Goal: Information Seeking & Learning: Learn about a topic

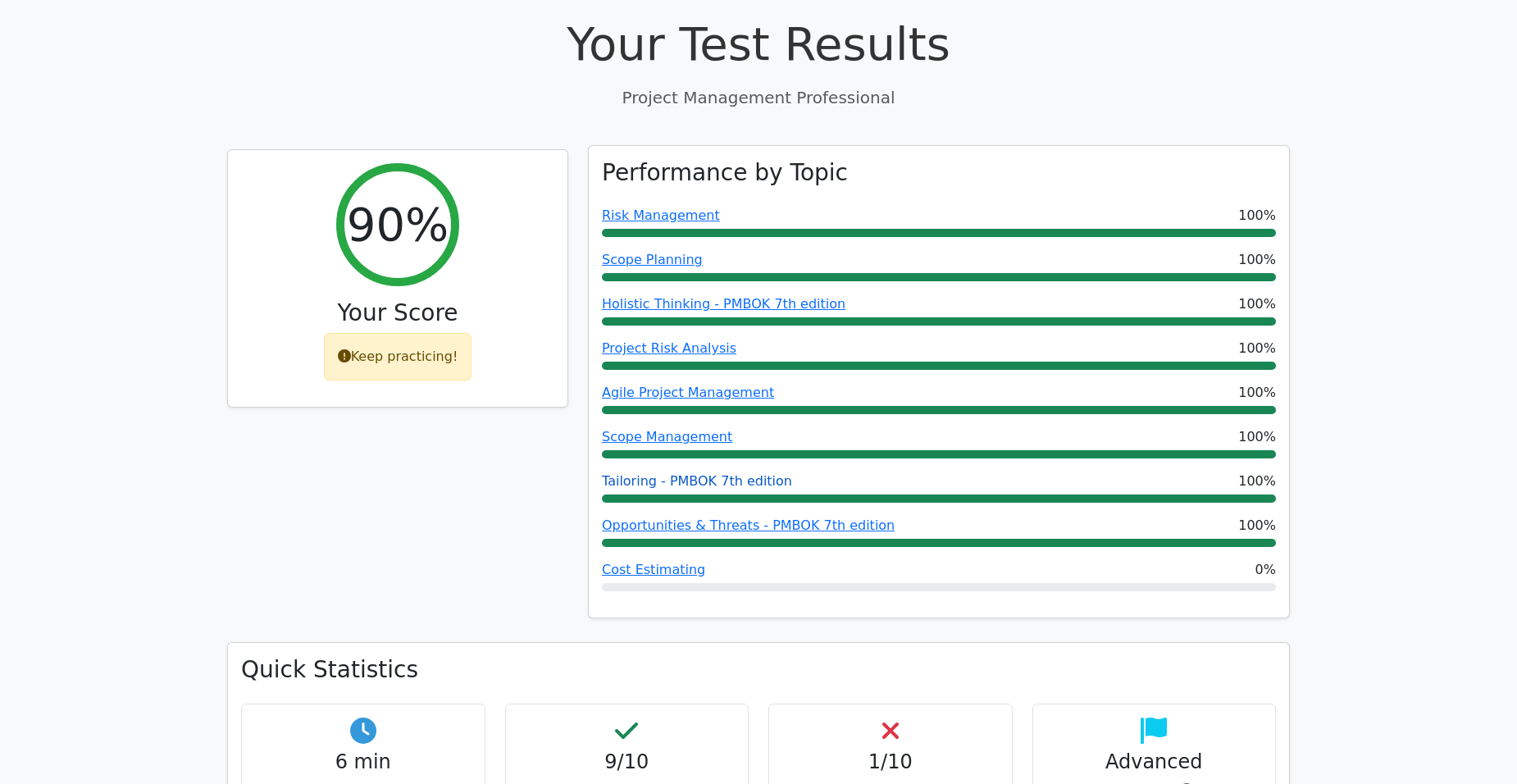
scroll to position [574, 0]
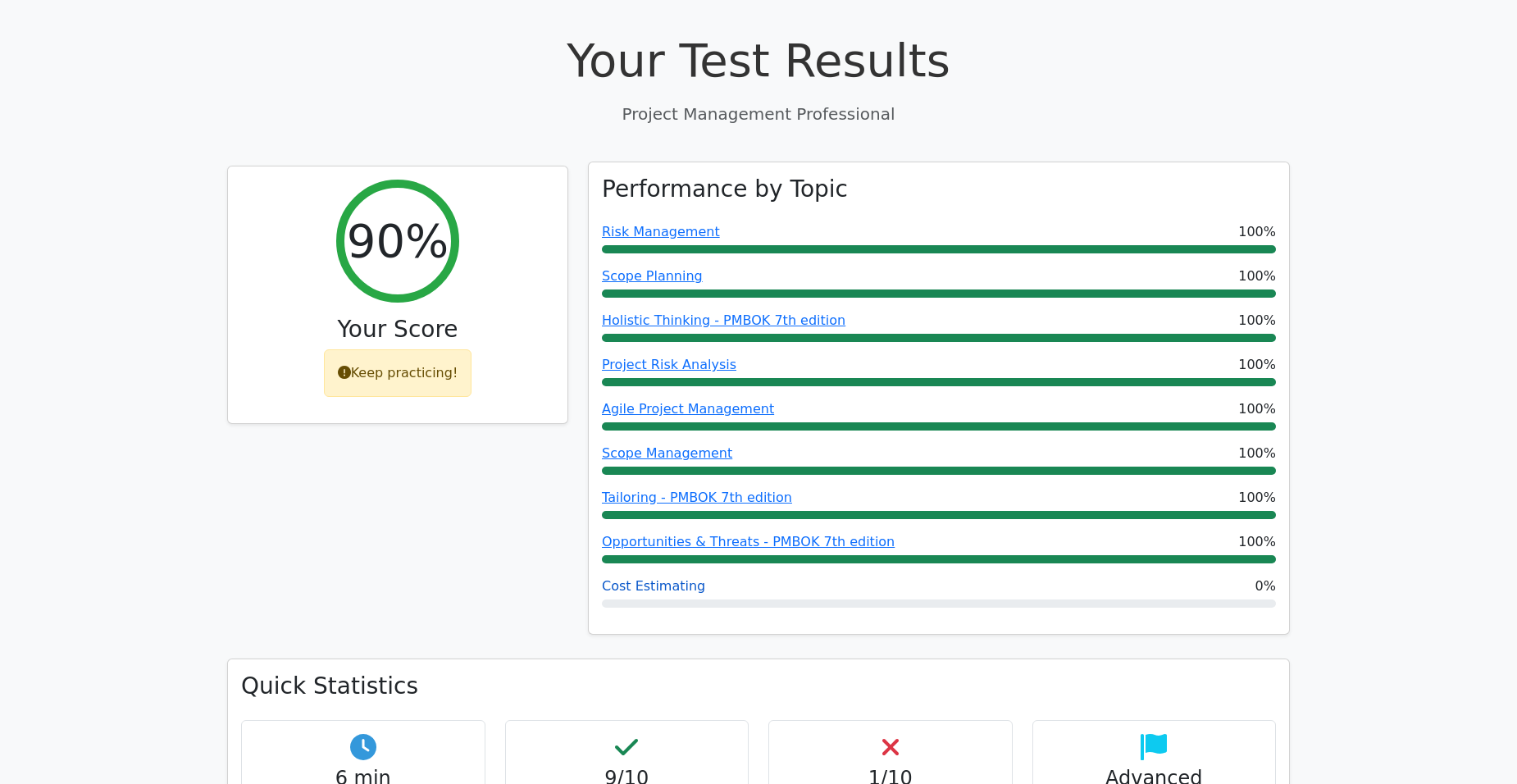
click at [678, 578] on link "Cost Estimating" at bounding box center [653, 585] width 104 height 15
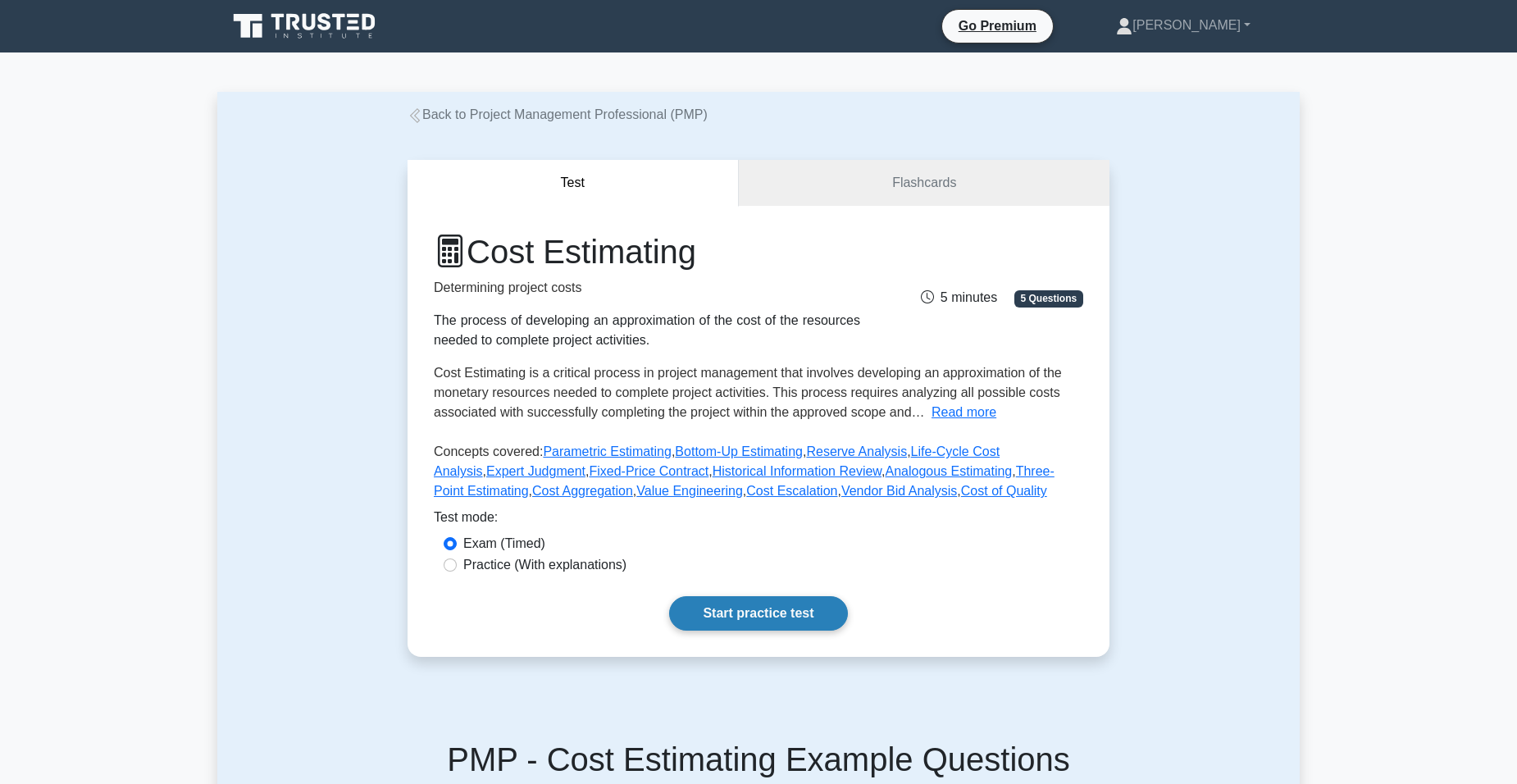
click at [757, 616] on link "Start practice test" at bounding box center [758, 613] width 178 height 34
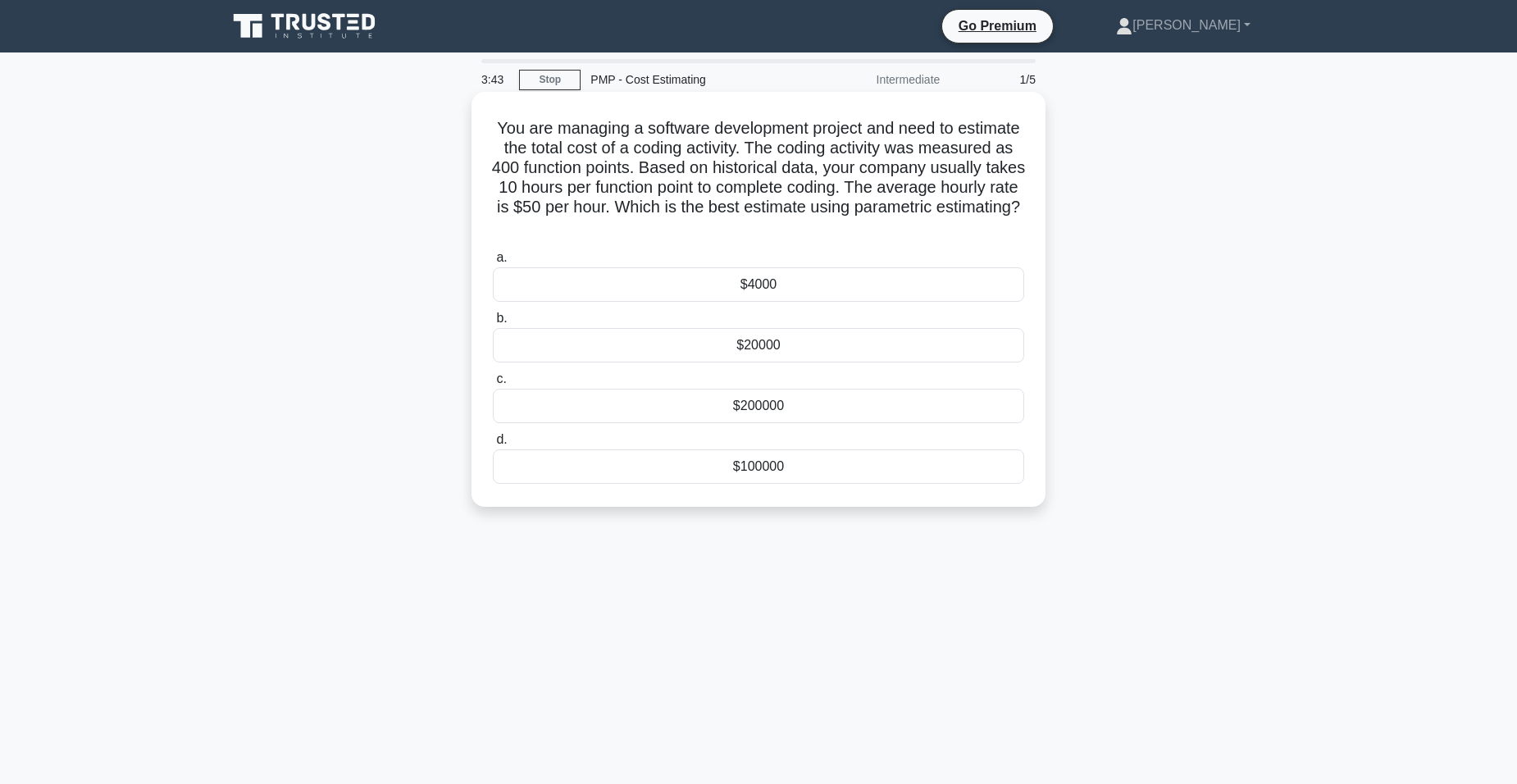
click at [663, 343] on div "$20000" at bounding box center [758, 345] width 531 height 34
click at [493, 323] on input "b. $20000" at bounding box center [493, 318] width 0 height 10
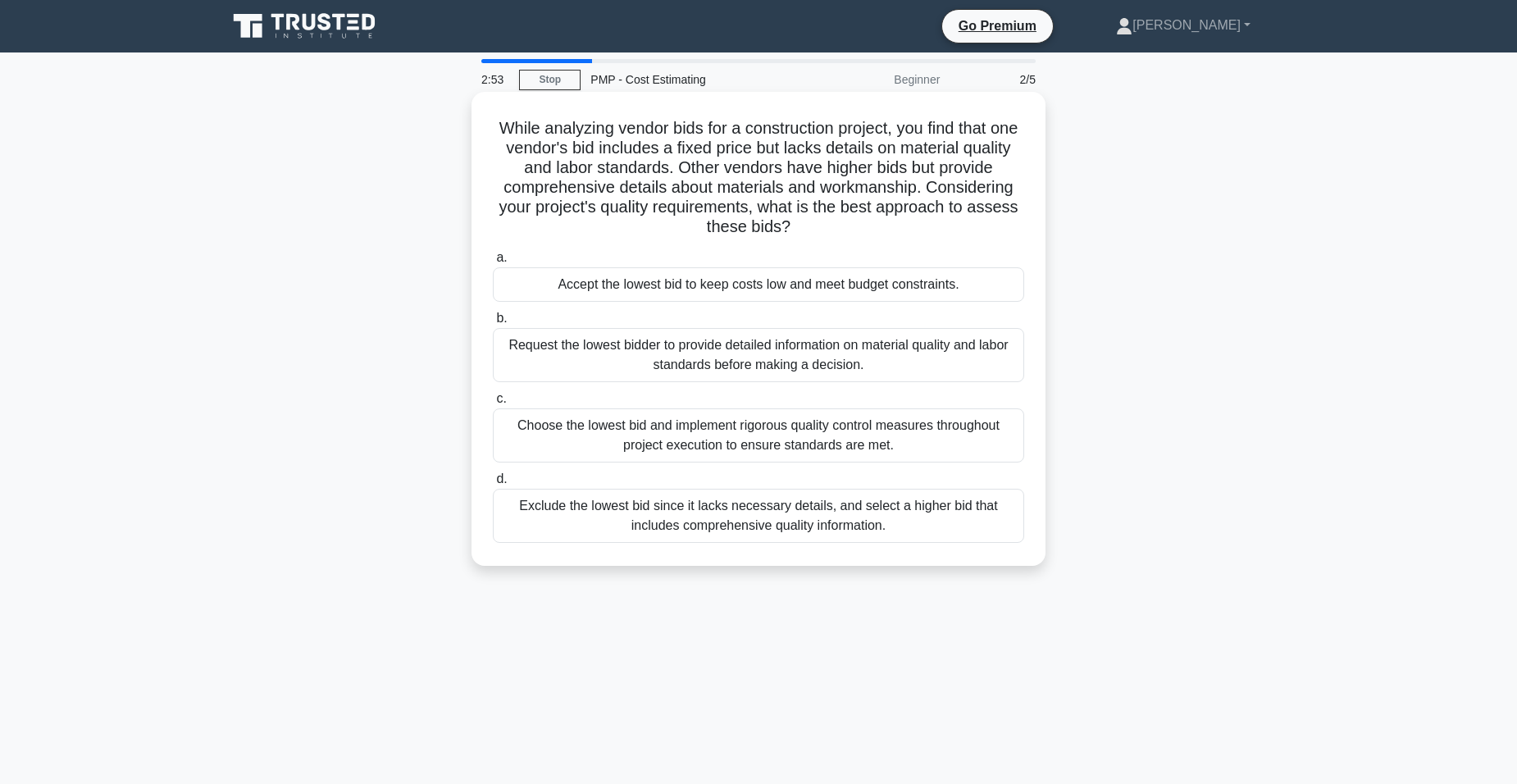
drag, startPoint x: 779, startPoint y: 355, endPoint x: 773, endPoint y: 359, distance: 7.2
click at [775, 358] on div "Request the lowest bidder to provide detailed information on material quality a…" at bounding box center [758, 355] width 531 height 54
click at [631, 538] on div "Exclude the lowest bid since it lacks necessary details, and select a higher bi…" at bounding box center [758, 519] width 531 height 54
click at [493, 489] on input "d. Exclude the lowest bid since it lacks necessary details, and select a higher…" at bounding box center [493, 482] width 0 height 10
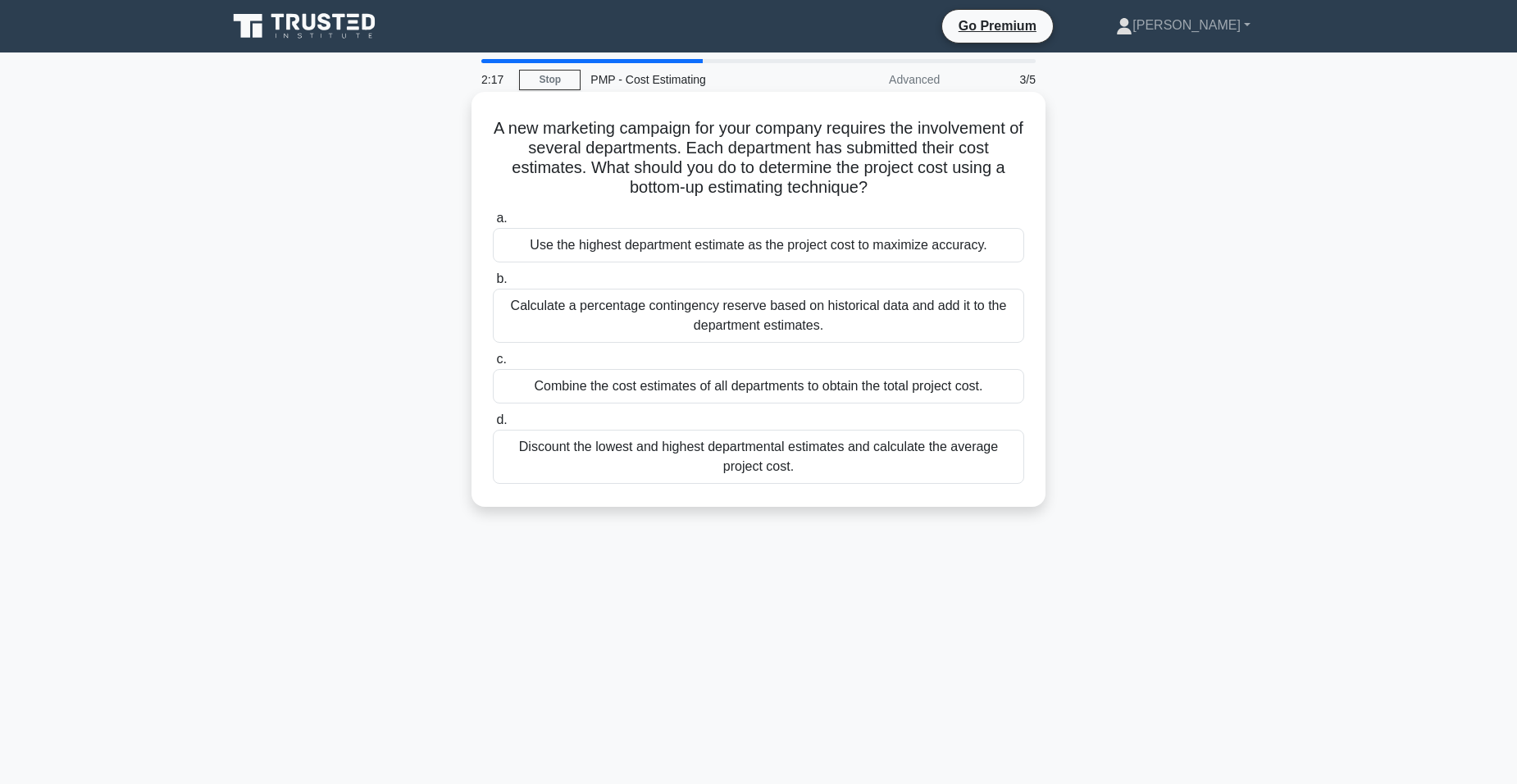
click at [642, 387] on div "Combine the cost estimates of all departments to obtain the total project cost." at bounding box center [758, 386] width 531 height 34
click at [493, 364] on input "c. Combine the cost estimates of all departments to obtain the total project co…" at bounding box center [493, 359] width 0 height 10
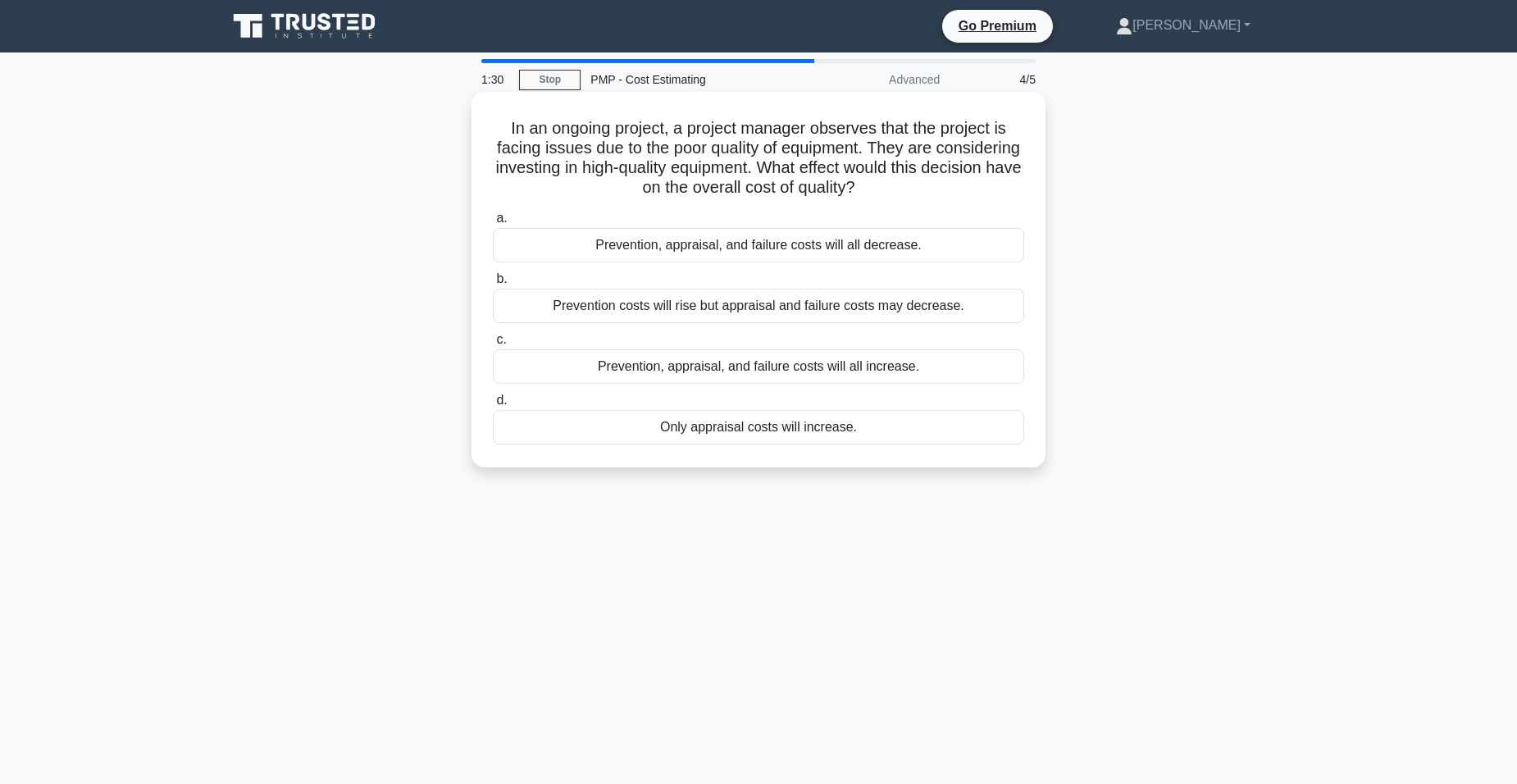
click at [847, 370] on div "Prevention, appraisal, and failure costs will all increase." at bounding box center [758, 366] width 531 height 34
click at [493, 345] on input "c. Prevention, appraisal, and failure costs will all increase." at bounding box center [493, 340] width 0 height 10
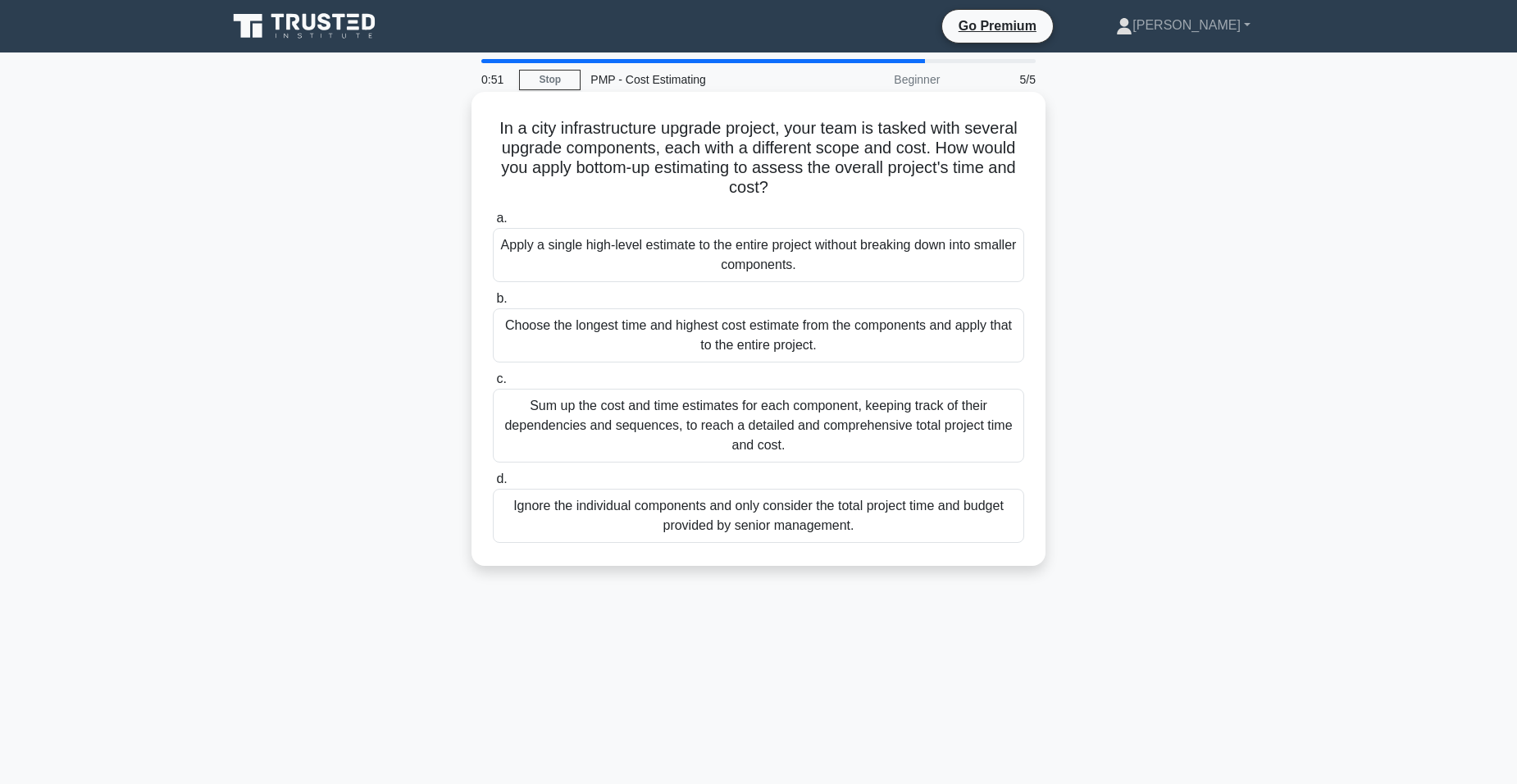
click at [981, 445] on div "Sum up the cost and time estimates for each component, keeping track of their d…" at bounding box center [758, 425] width 531 height 74
click at [493, 384] on input "c. Sum up the cost and time estimates for each component, keeping track of thei…" at bounding box center [493, 379] width 0 height 10
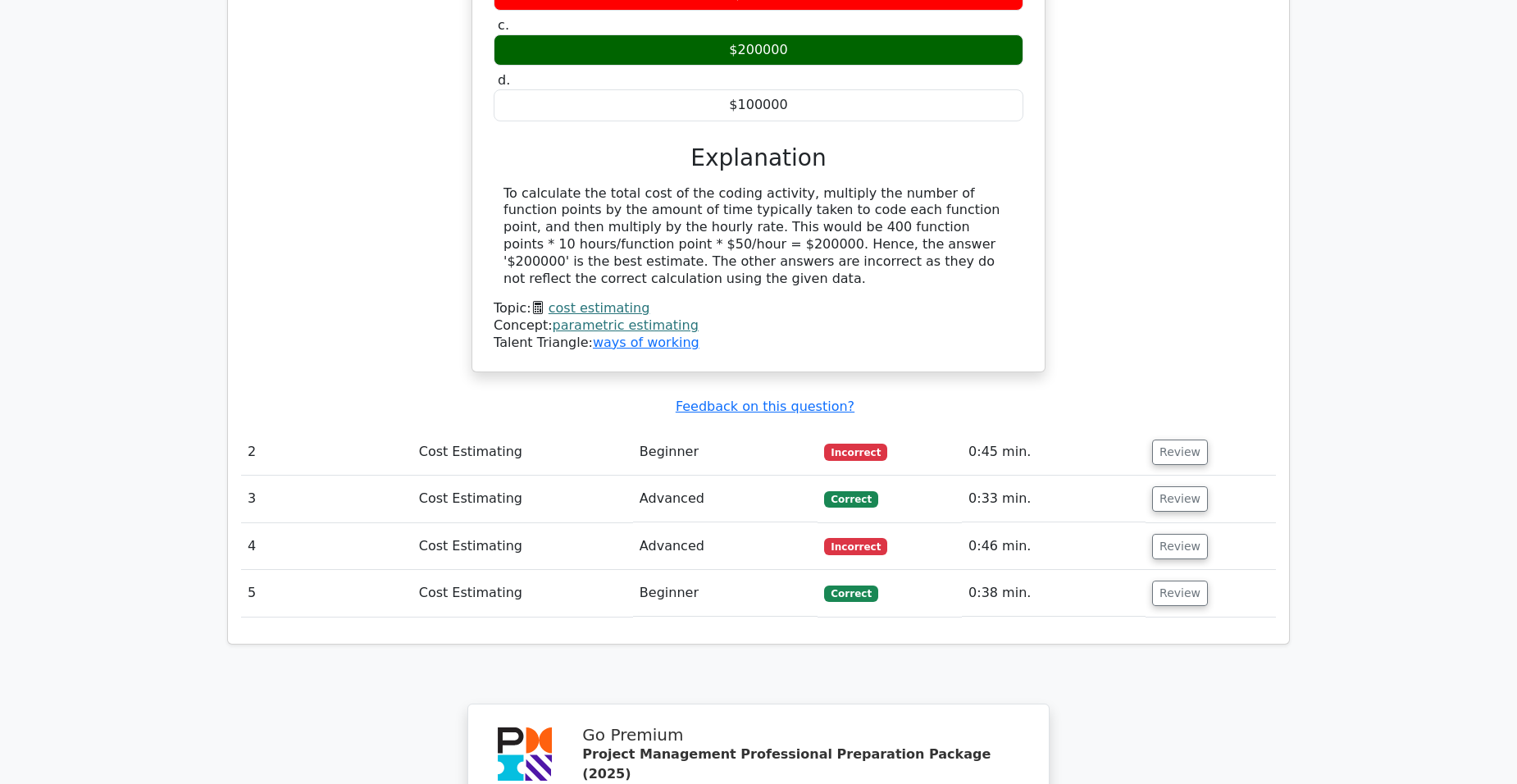
scroll to position [1476, 0]
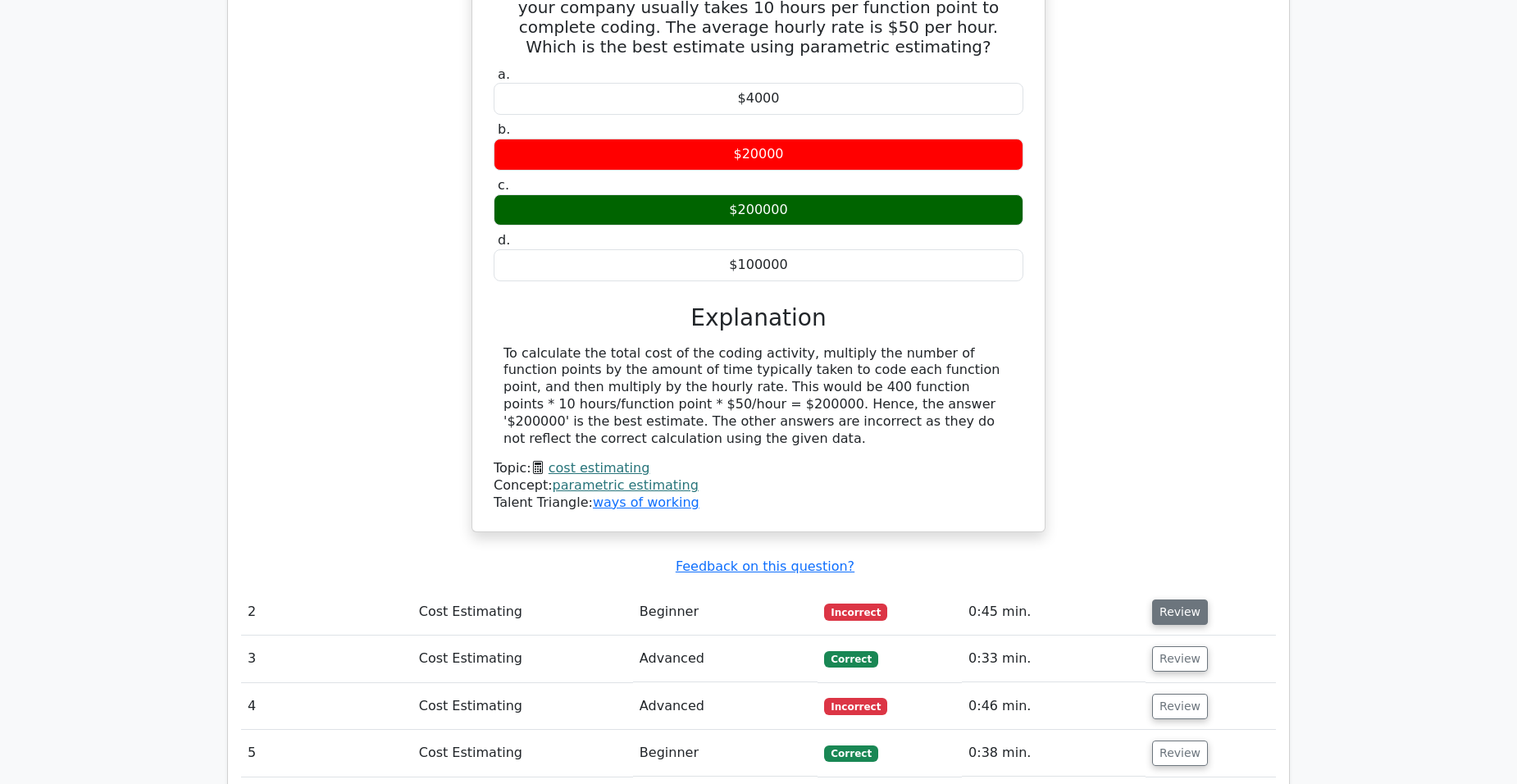
click at [1176, 599] on button "Review" at bounding box center [1180, 612] width 56 height 26
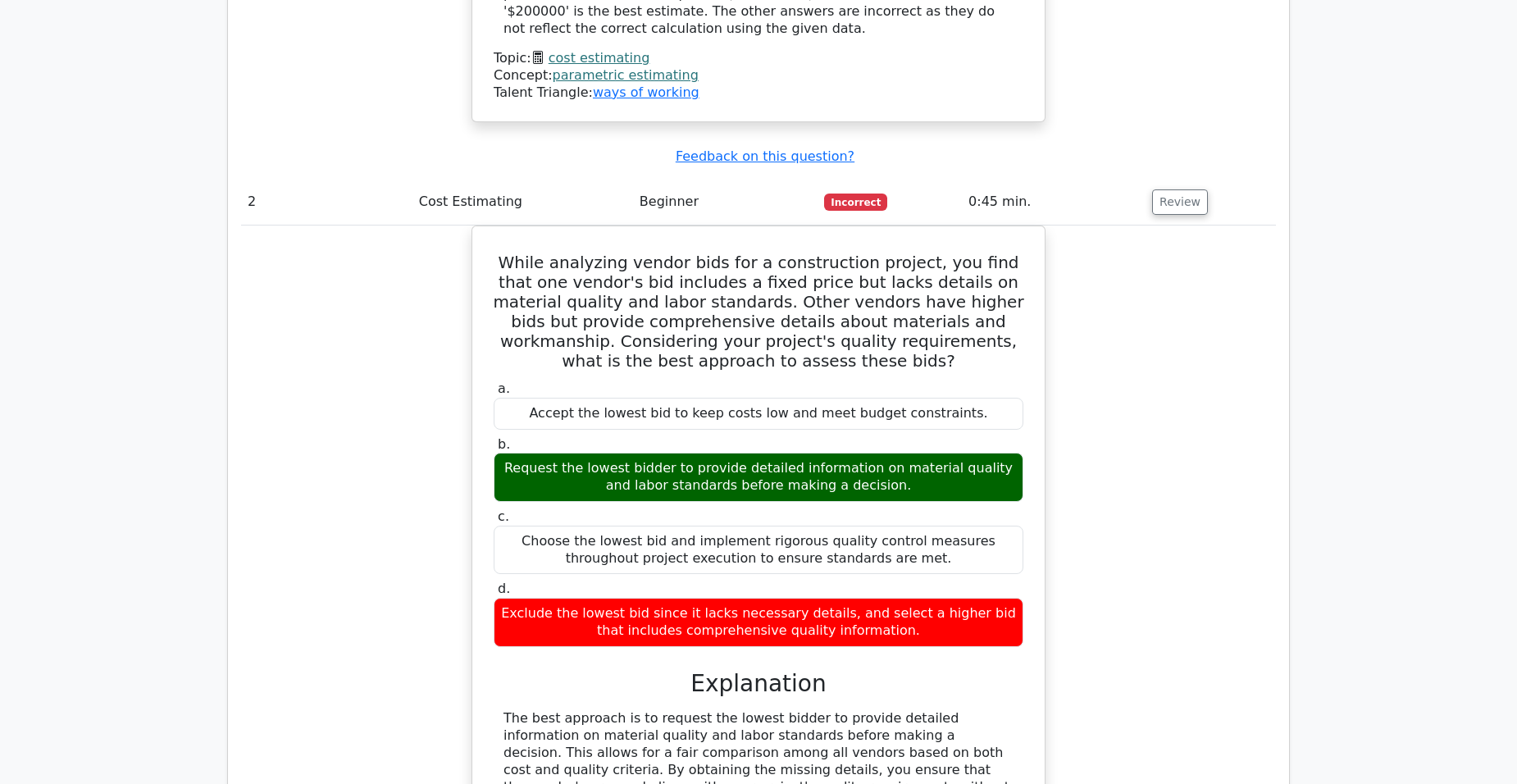
scroll to position [1558, 0]
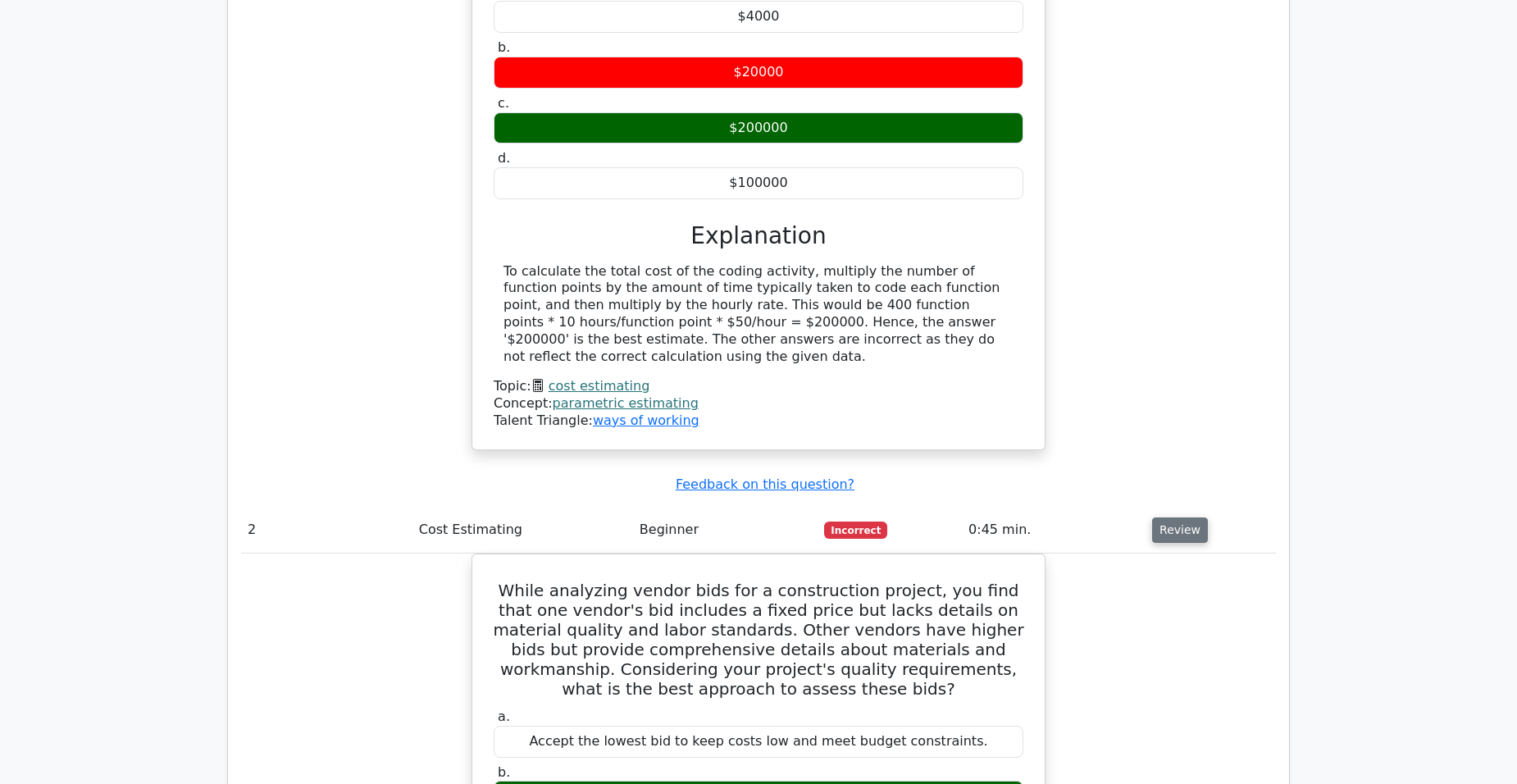
click at [1161, 518] on button "Review" at bounding box center [1180, 530] width 56 height 26
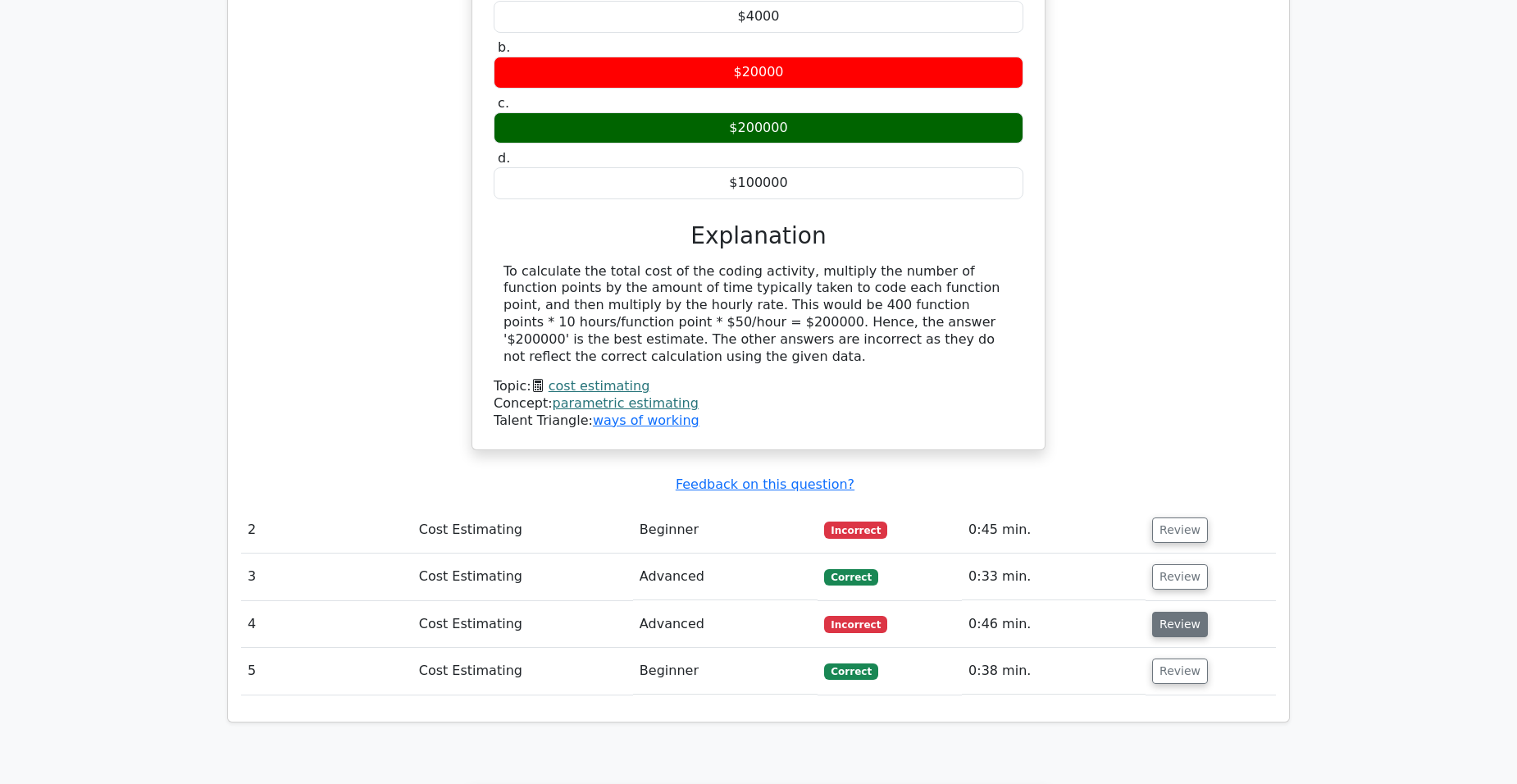
click at [1183, 612] on button "Review" at bounding box center [1180, 624] width 56 height 26
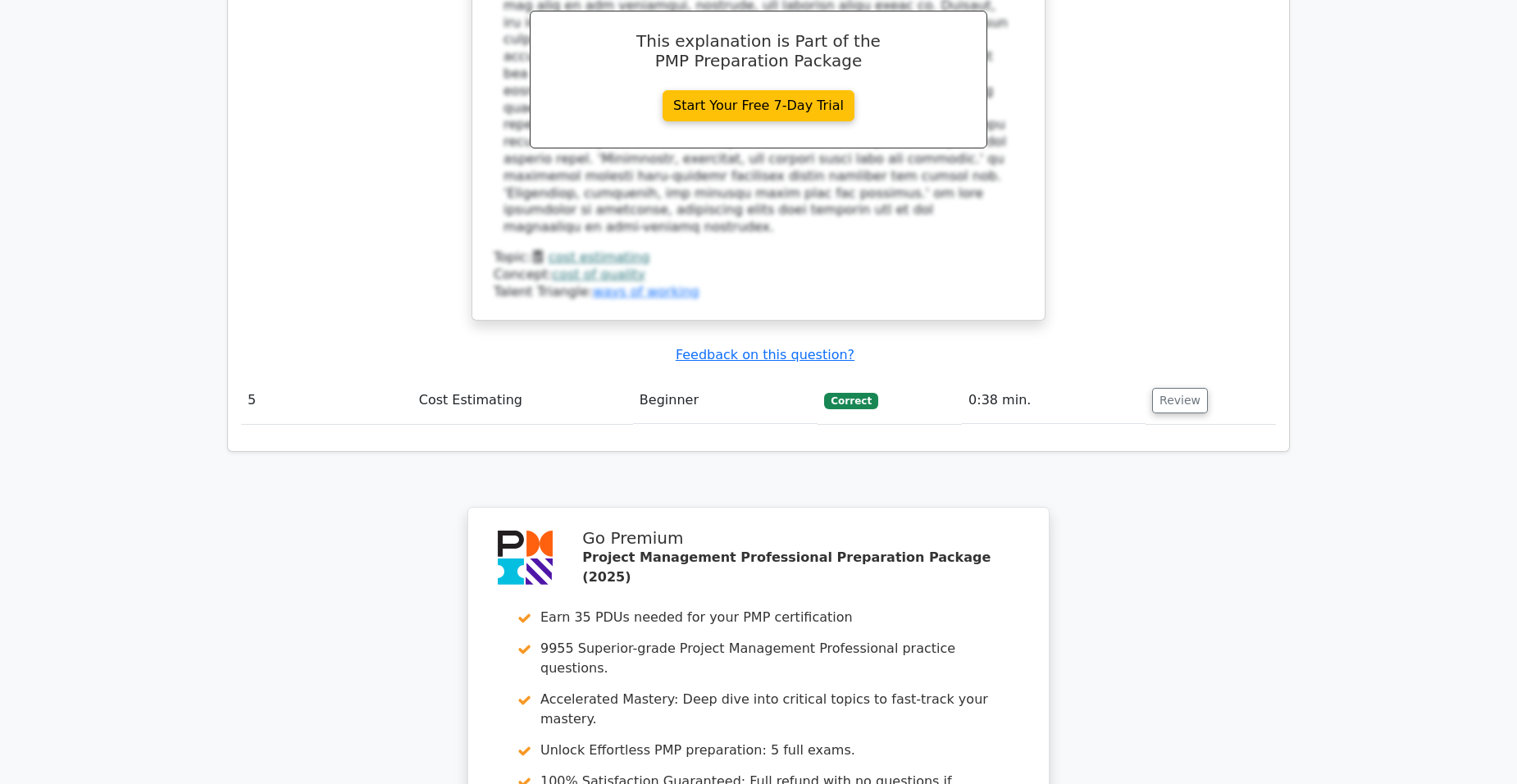
scroll to position [2959, 0]
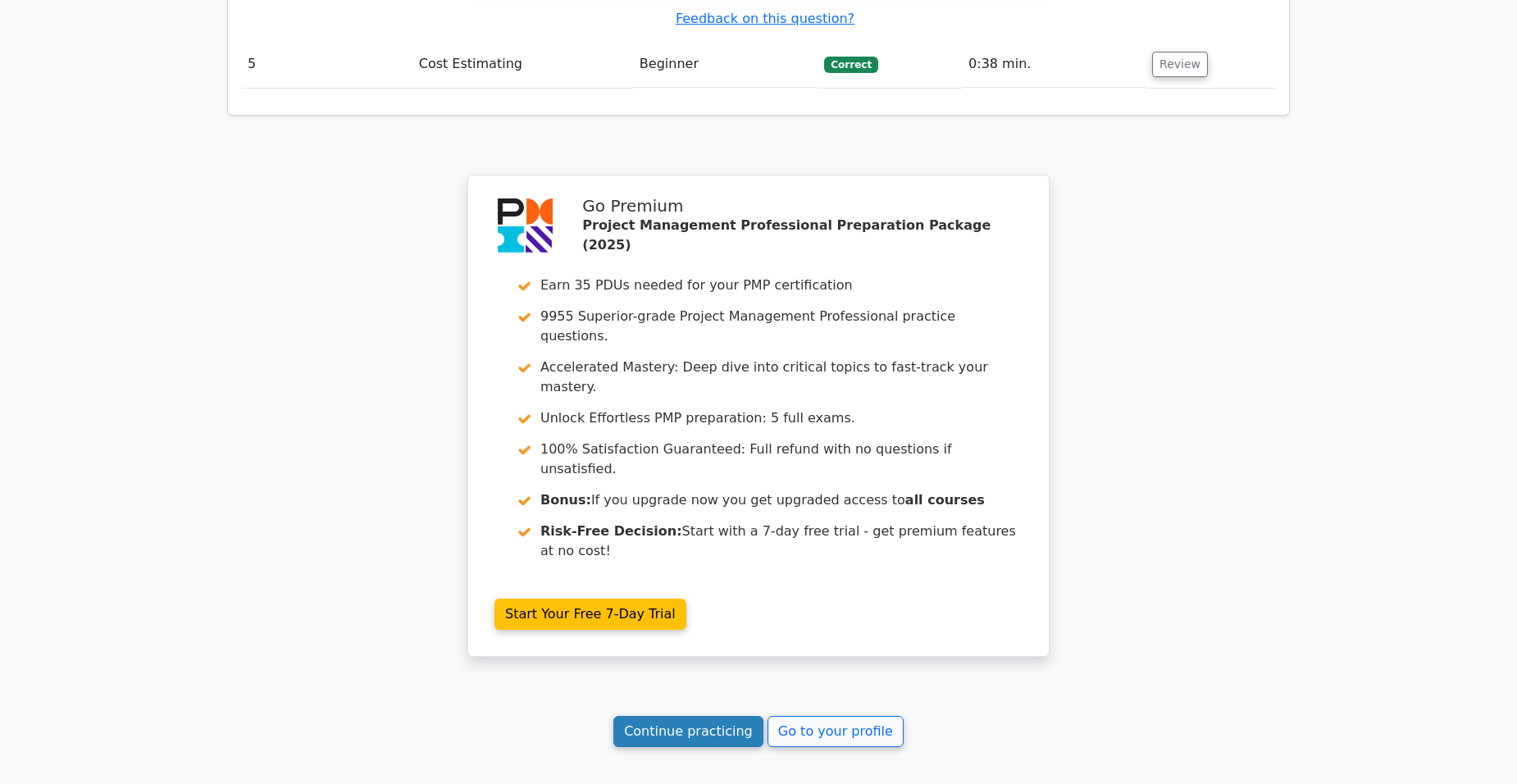
click at [708, 715] on link "Continue practicing" at bounding box center [688, 731] width 150 height 31
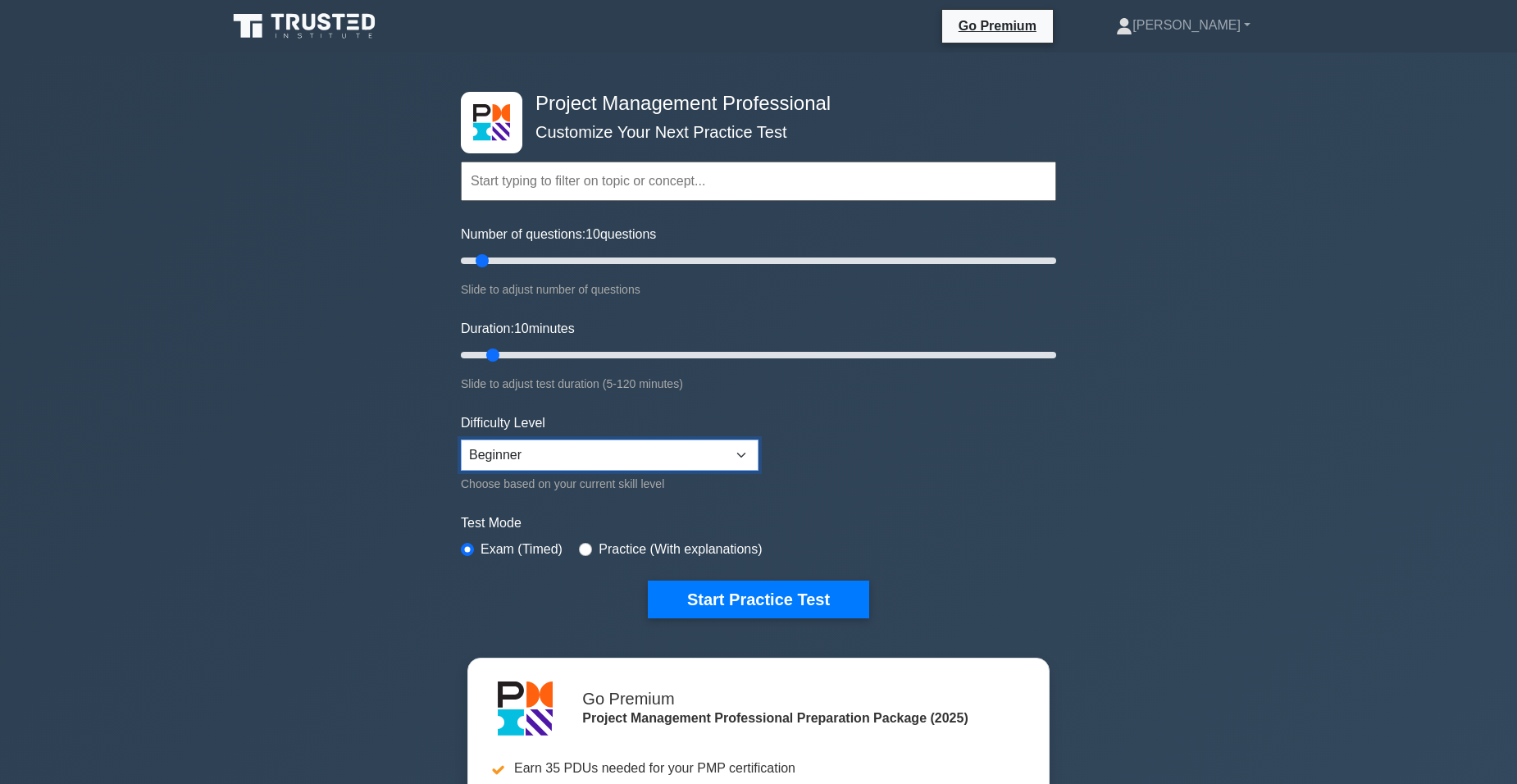
click at [745, 458] on select "Beginner Intermediate Expert" at bounding box center [609, 455] width 298 height 31
select select "expert"
click at [461, 440] on select "Beginner Intermediate Expert" at bounding box center [609, 455] width 298 height 31
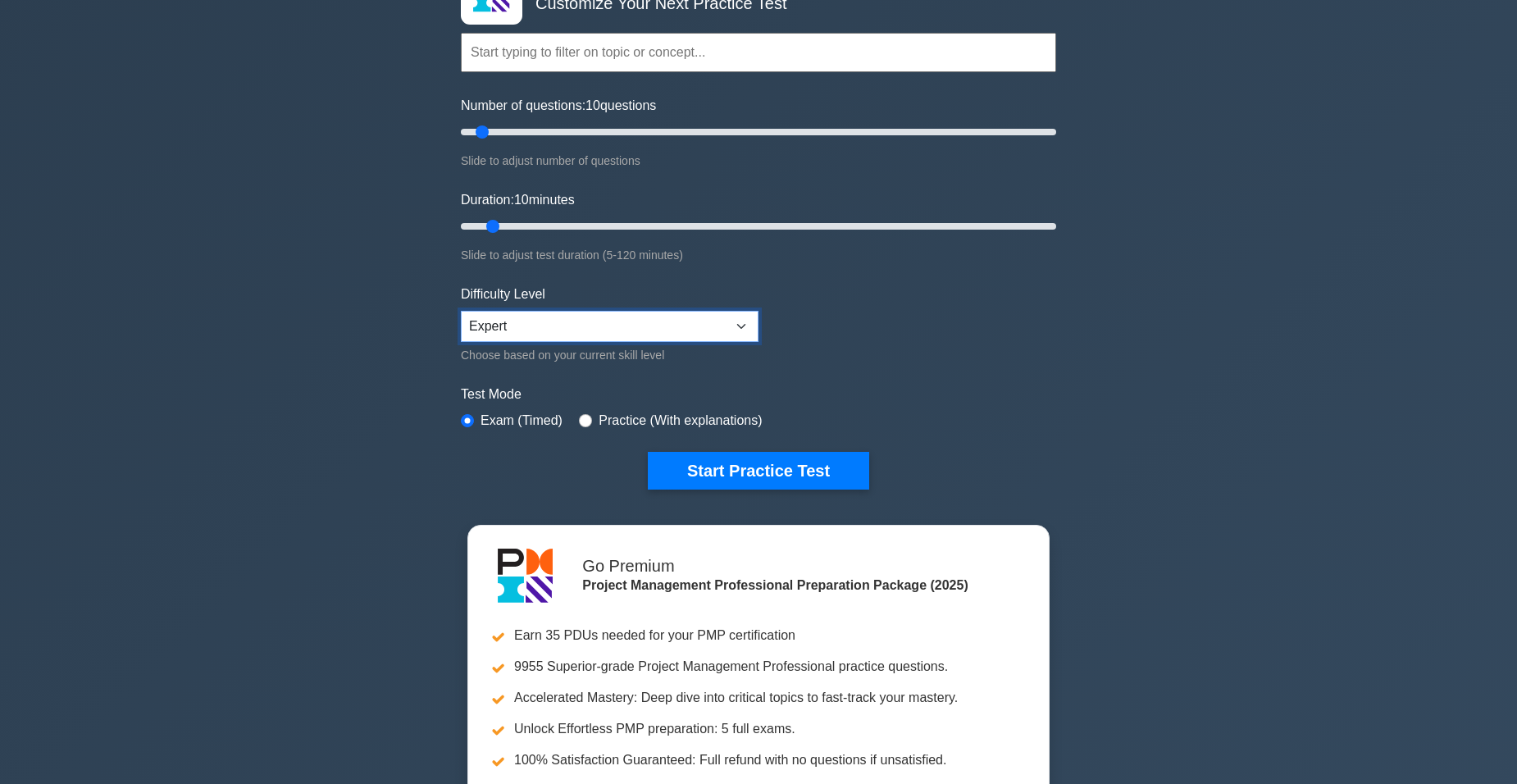
scroll to position [164, 0]
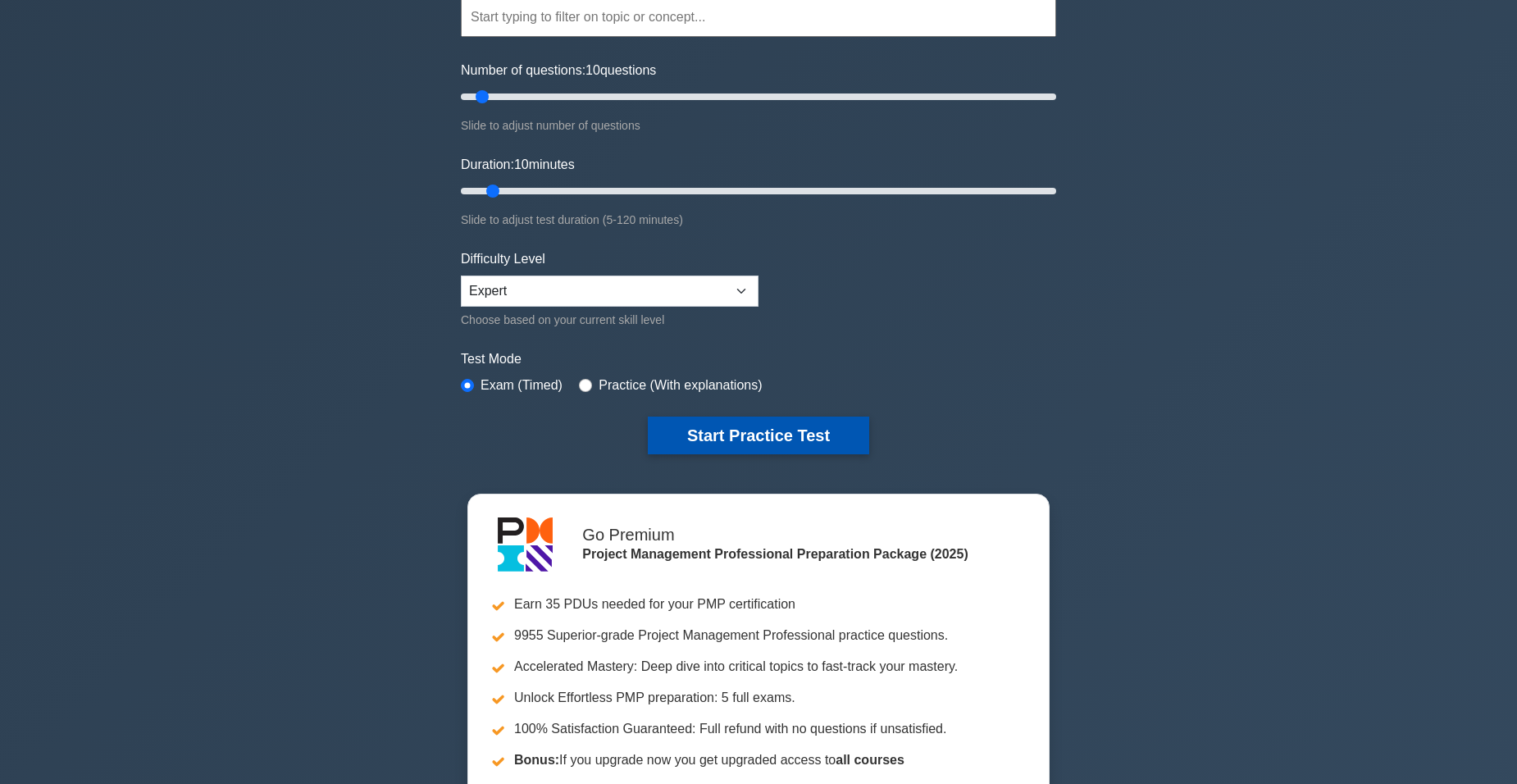
click at [798, 432] on button "Start Practice Test" at bounding box center [758, 436] width 222 height 38
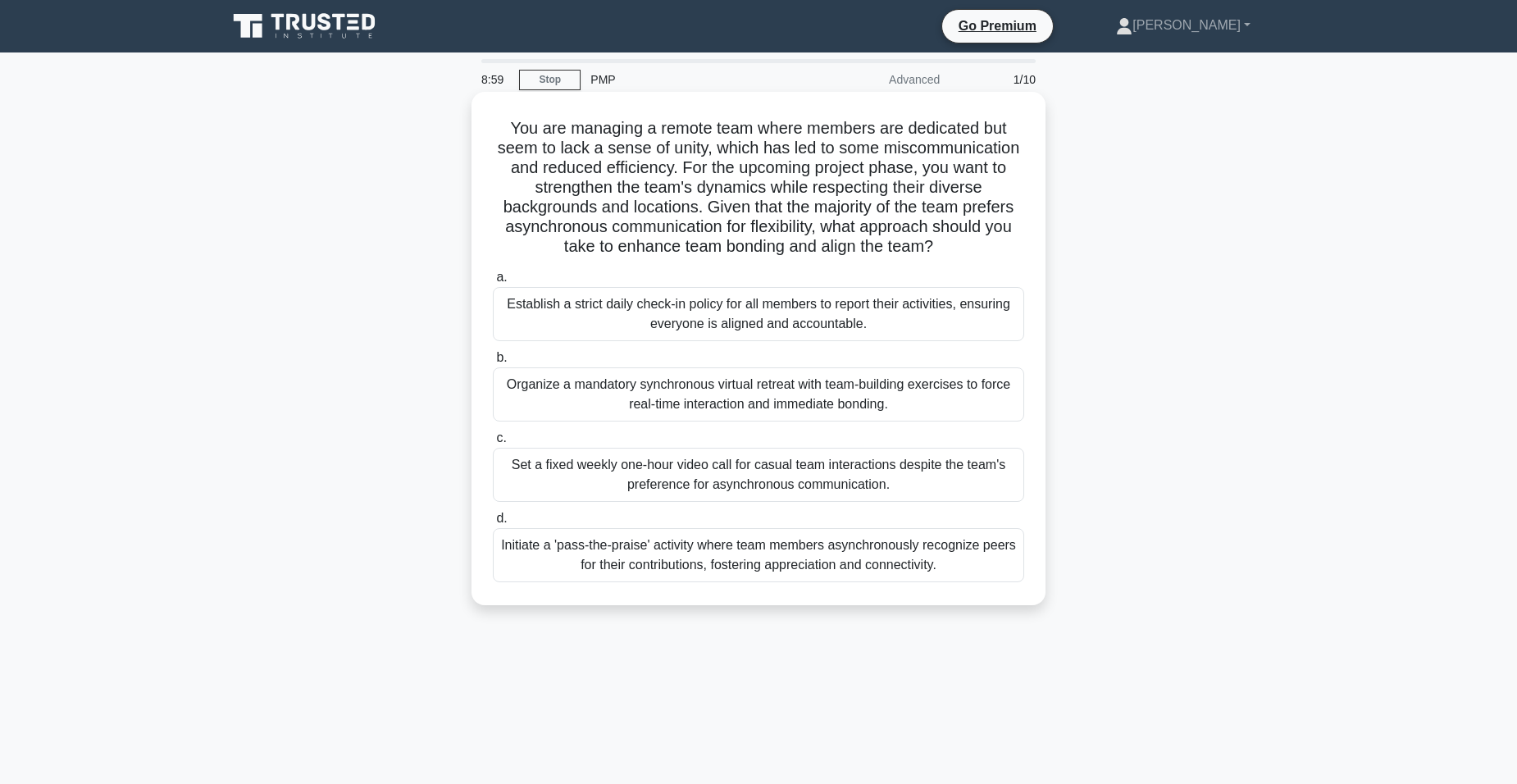
click at [743, 554] on div "Initiate a 'pass-the-praise' activity where team members asynchronously recogni…" at bounding box center [758, 555] width 531 height 54
click at [493, 524] on input "d. Initiate a 'pass-the-praise' activity where team members asynchronously reco…" at bounding box center [493, 518] width 0 height 10
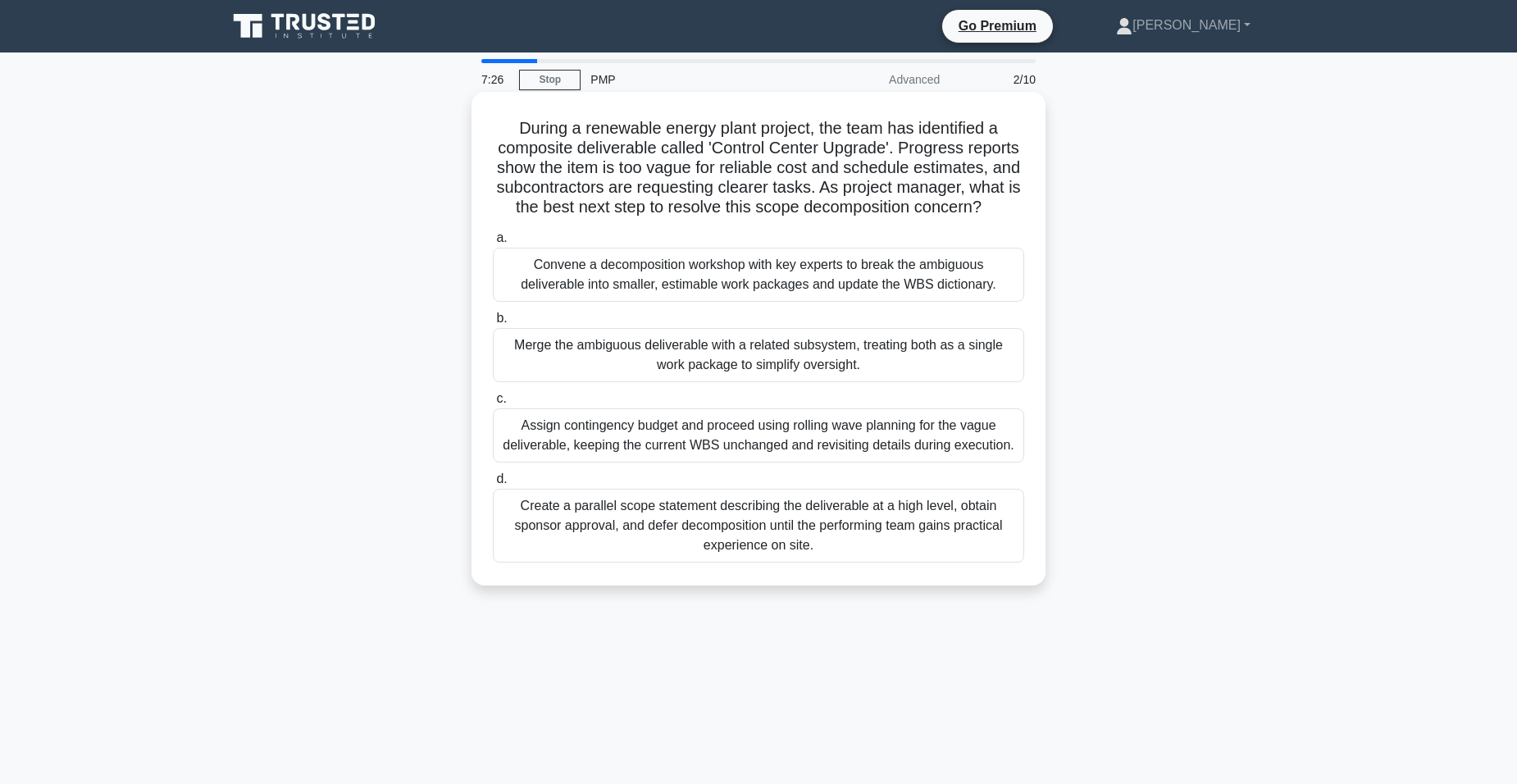
click at [625, 456] on div "Assign contingency budget and proceed using rolling wave planning for the vague…" at bounding box center [758, 435] width 531 height 54
click at [493, 404] on input "c. Assign contingency budget and proceed using rolling wave planning for the va…" at bounding box center [493, 399] width 0 height 10
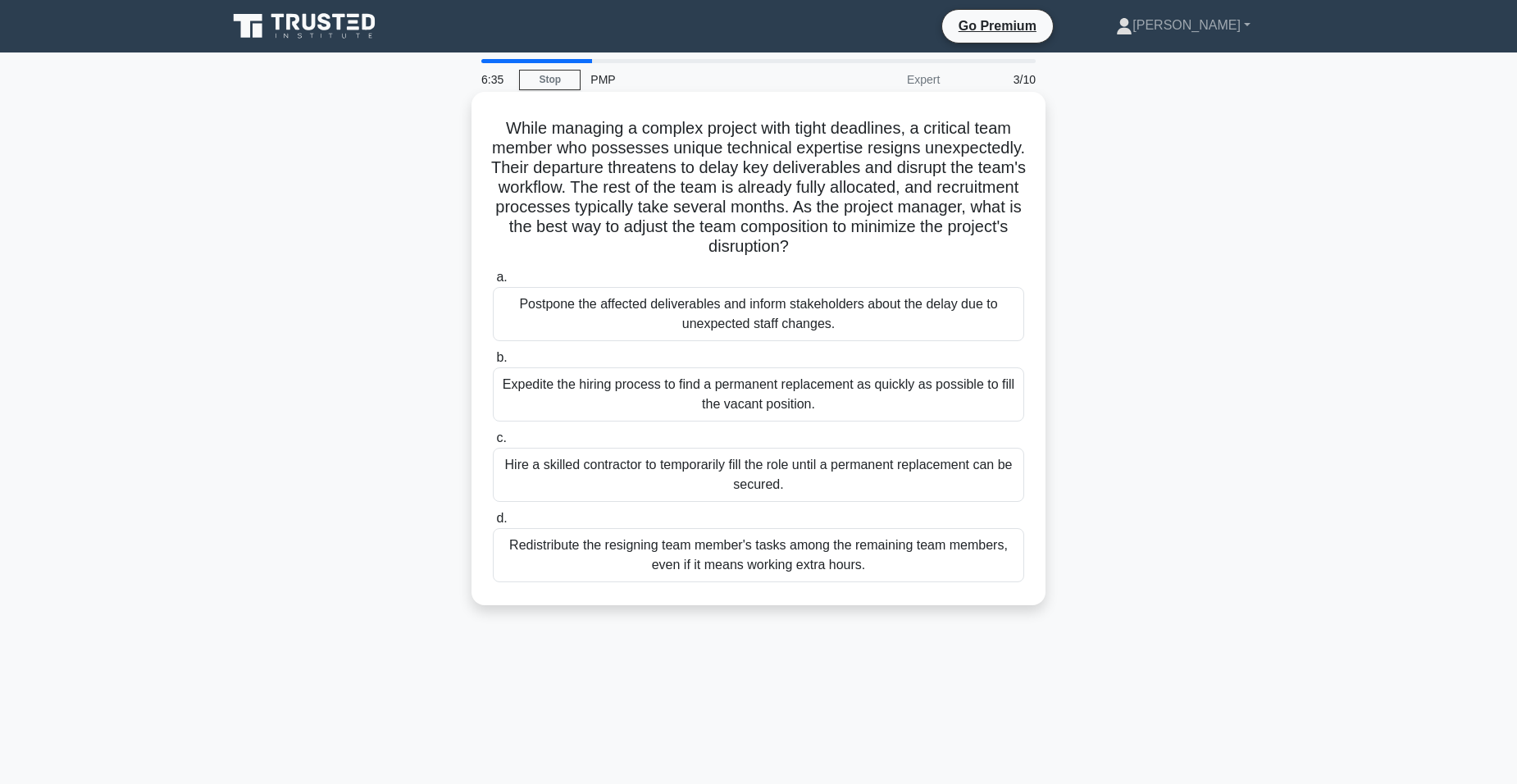
click at [825, 471] on div "Hire a skilled contractor to temporarily fill the role until a permanent replac…" at bounding box center [758, 474] width 531 height 54
click at [493, 443] on input "c. Hire a skilled contractor to temporarily fill the role until a permanent rep…" at bounding box center [493, 438] width 0 height 10
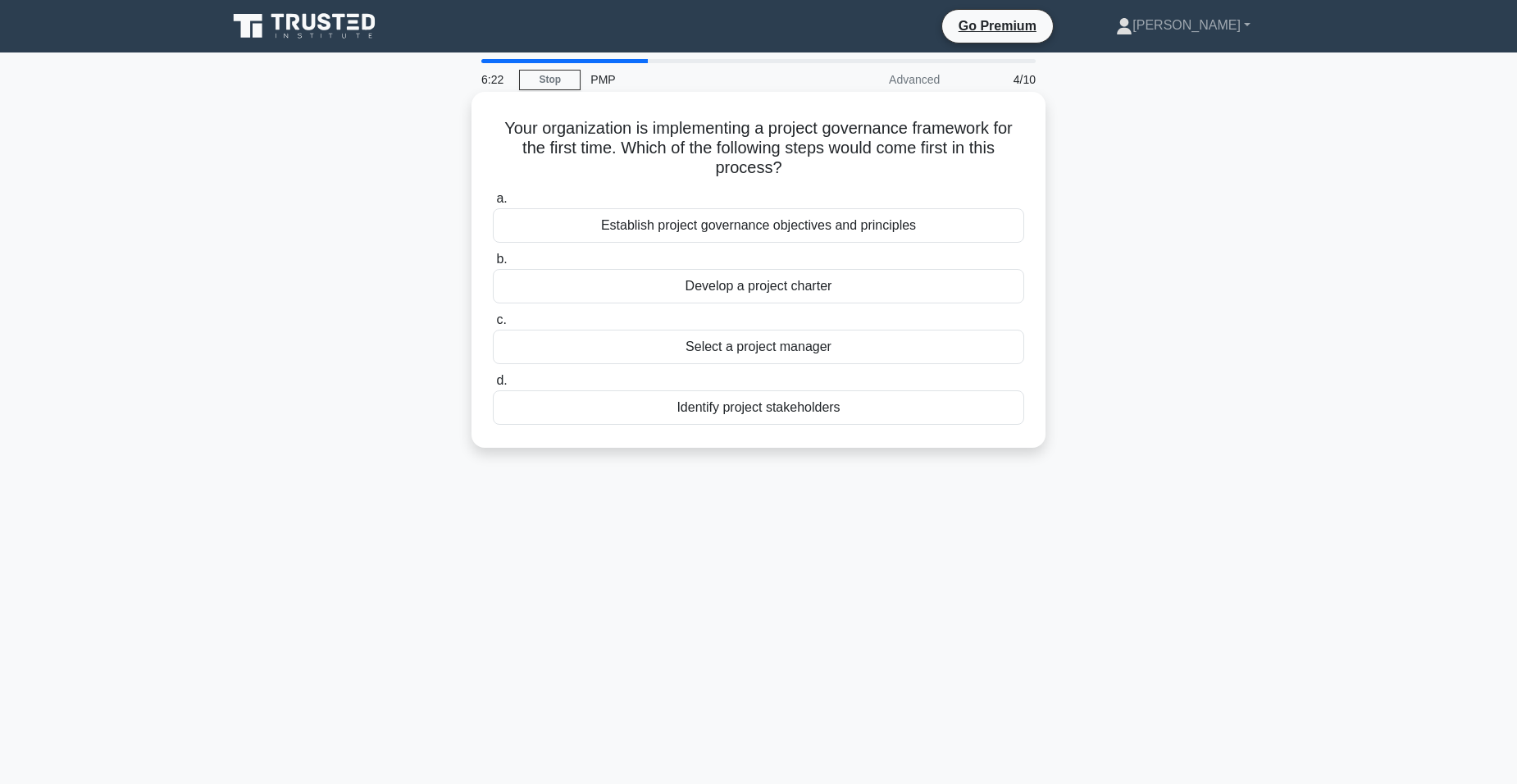
click at [874, 220] on div "Establish project governance objectives and principles" at bounding box center [758, 225] width 531 height 34
click at [493, 205] on input "a. Establish project governance objectives and principles" at bounding box center [493, 198] width 0 height 10
click at [827, 406] on div "Variance analysis" at bounding box center [758, 407] width 531 height 34
click at [493, 386] on input "d. Variance analysis" at bounding box center [493, 381] width 0 height 10
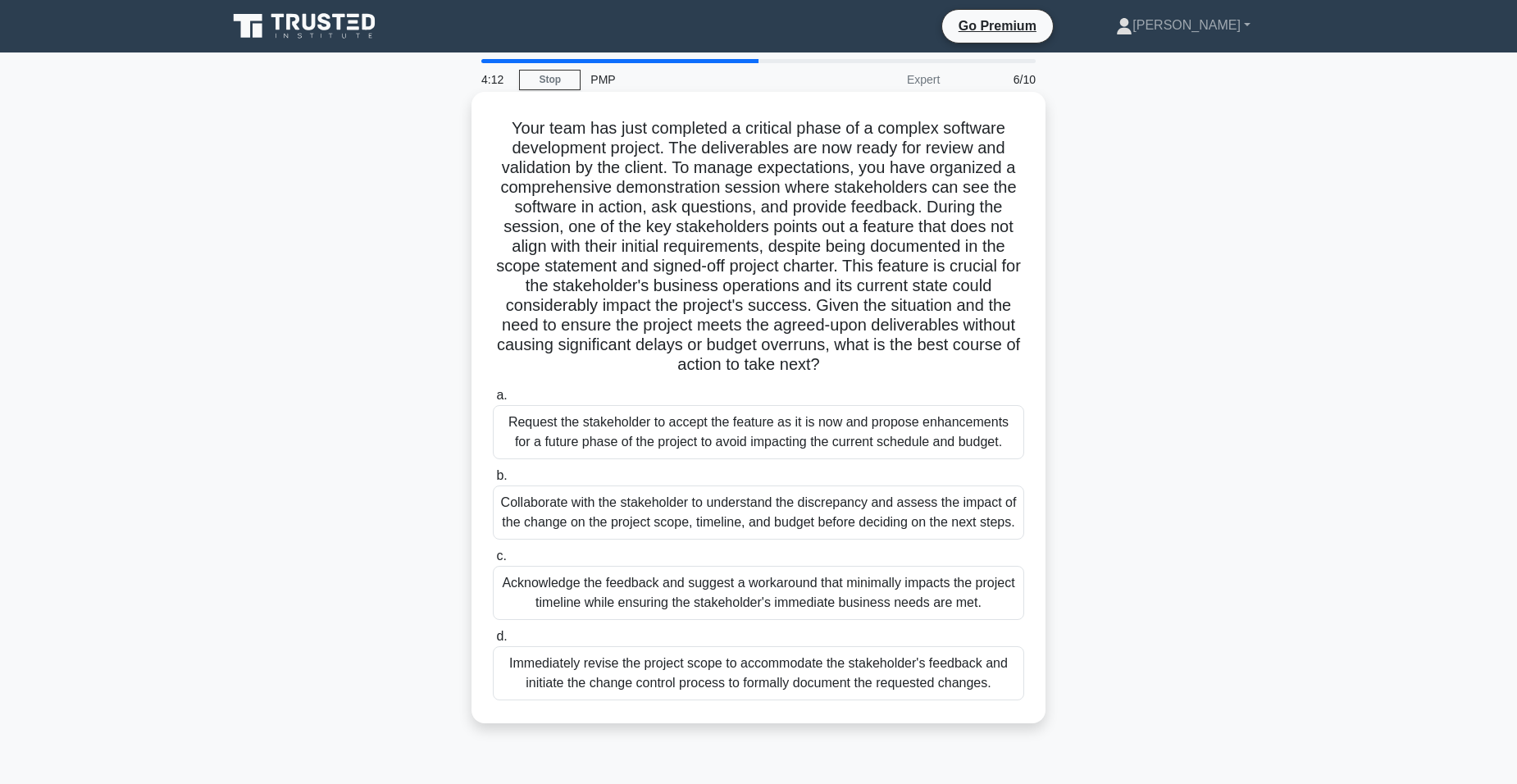
click at [657, 602] on div "Acknowledge the feedback and suggest a workaround that minimally impacts the pr…" at bounding box center [758, 592] width 531 height 54
click at [493, 561] on input "c. Acknowledge the feedback and suggest a workaround that minimally impacts the…" at bounding box center [493, 556] width 0 height 10
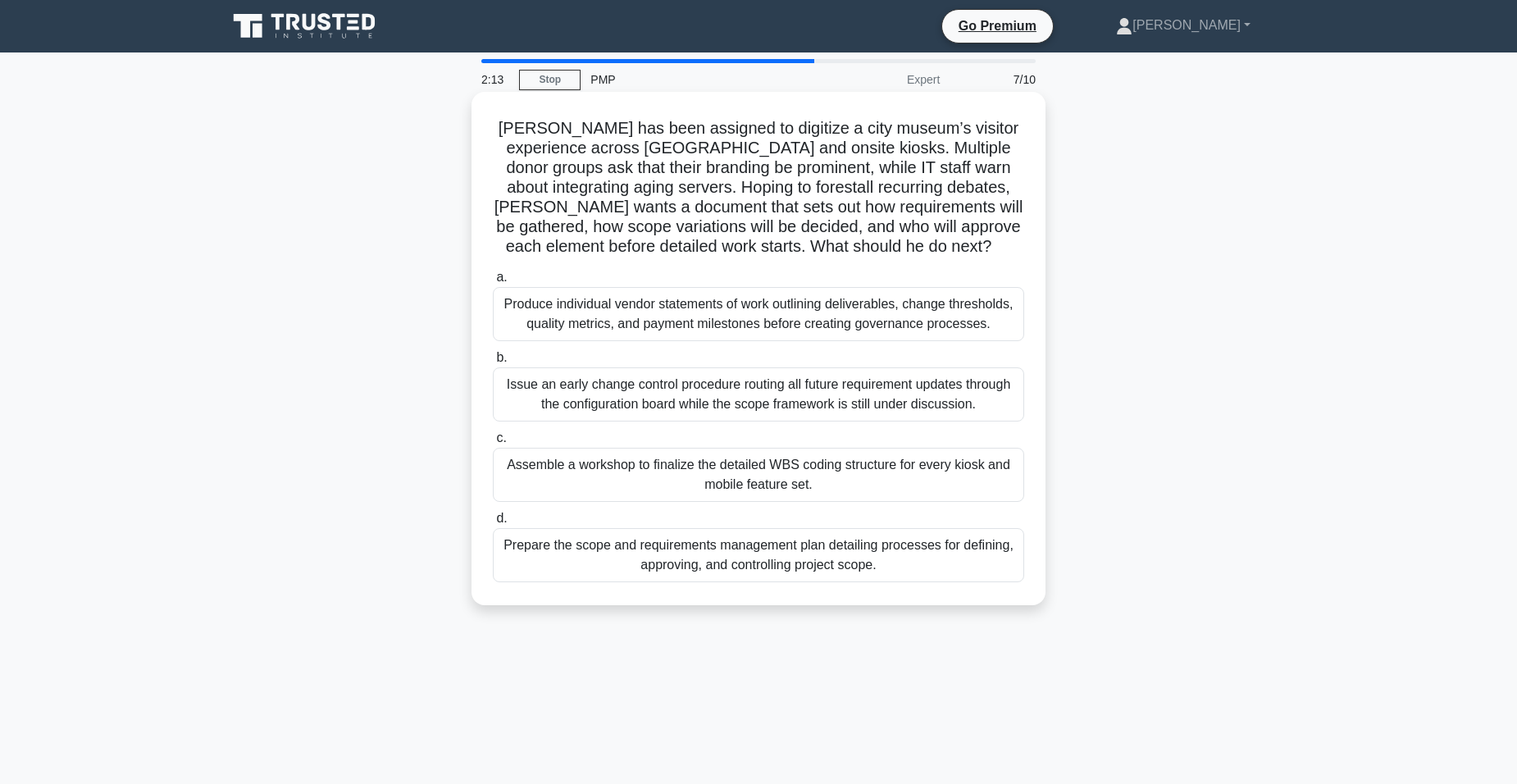
click at [695, 563] on div "Prepare the scope and requirements management plan detailing processes for defi…" at bounding box center [758, 555] width 531 height 54
click at [493, 524] on input "d. Prepare the scope and requirements management plan detailing processes for d…" at bounding box center [493, 518] width 0 height 10
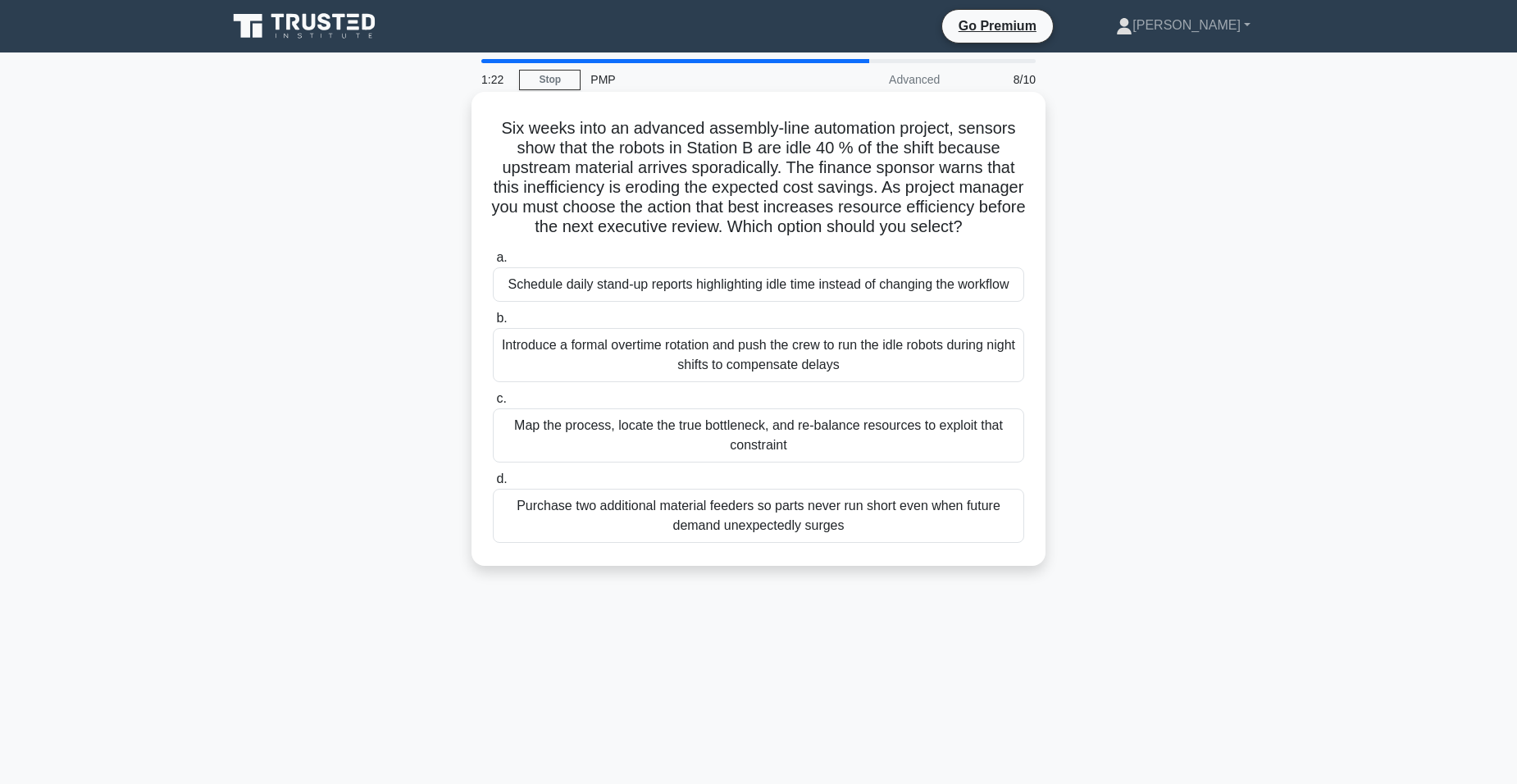
click at [693, 455] on div "Map the process, locate the true bottleneck, and re-balance resources to exploi…" at bounding box center [758, 435] width 531 height 54
click at [598, 456] on div "Map the process, locate the true bottleneck, and re-balance resources to exploi…" at bounding box center [758, 435] width 531 height 54
click at [493, 404] on input "c. Map the process, locate the true bottleneck, and re-balance resources to exp…" at bounding box center [493, 399] width 0 height 10
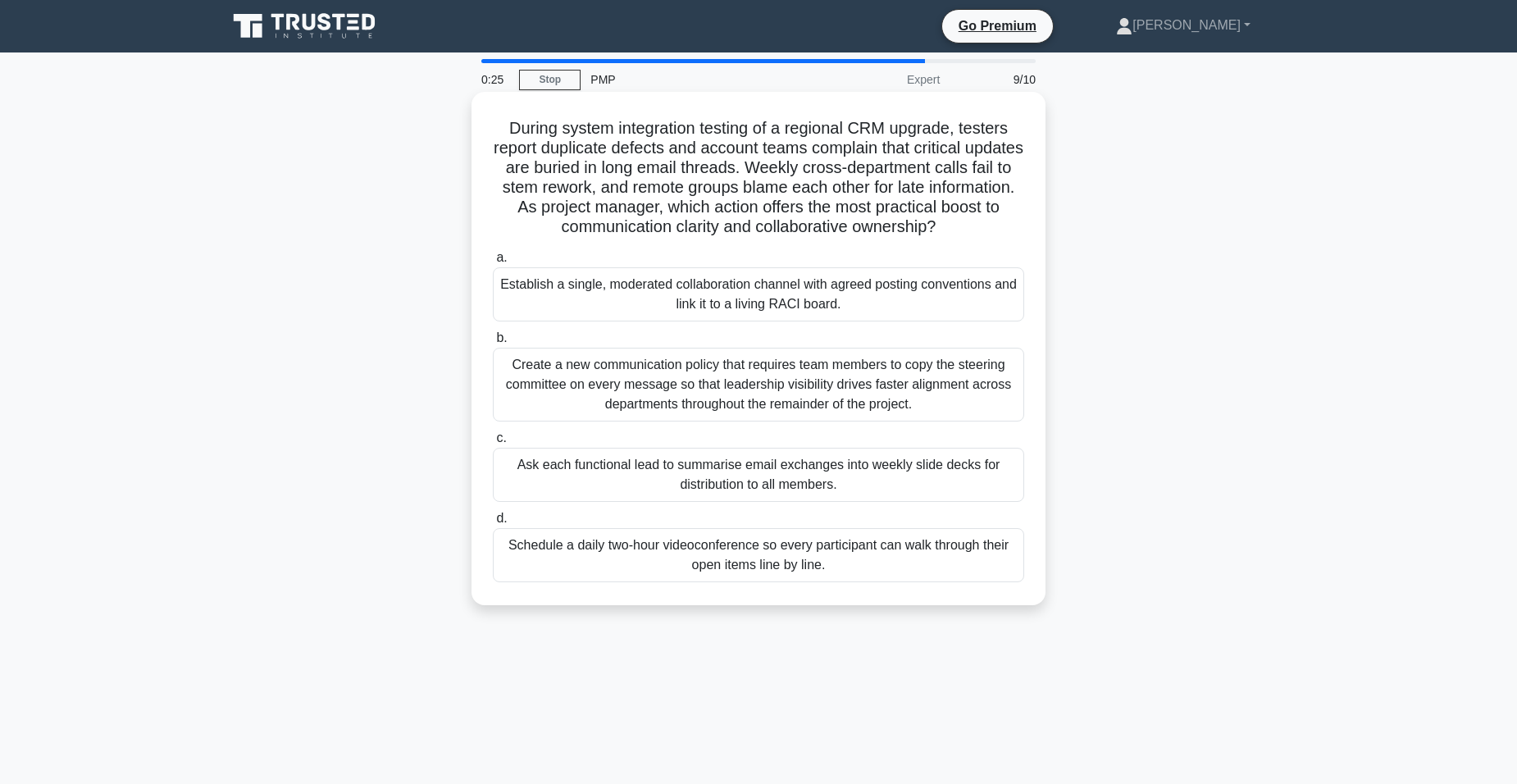
click at [820, 292] on div "Establish a single, moderated collaboration channel with agreed posting convent…" at bounding box center [758, 294] width 531 height 54
click at [493, 264] on input "a. Establish a single, moderated collaboration channel with agreed posting conv…" at bounding box center [493, 257] width 0 height 10
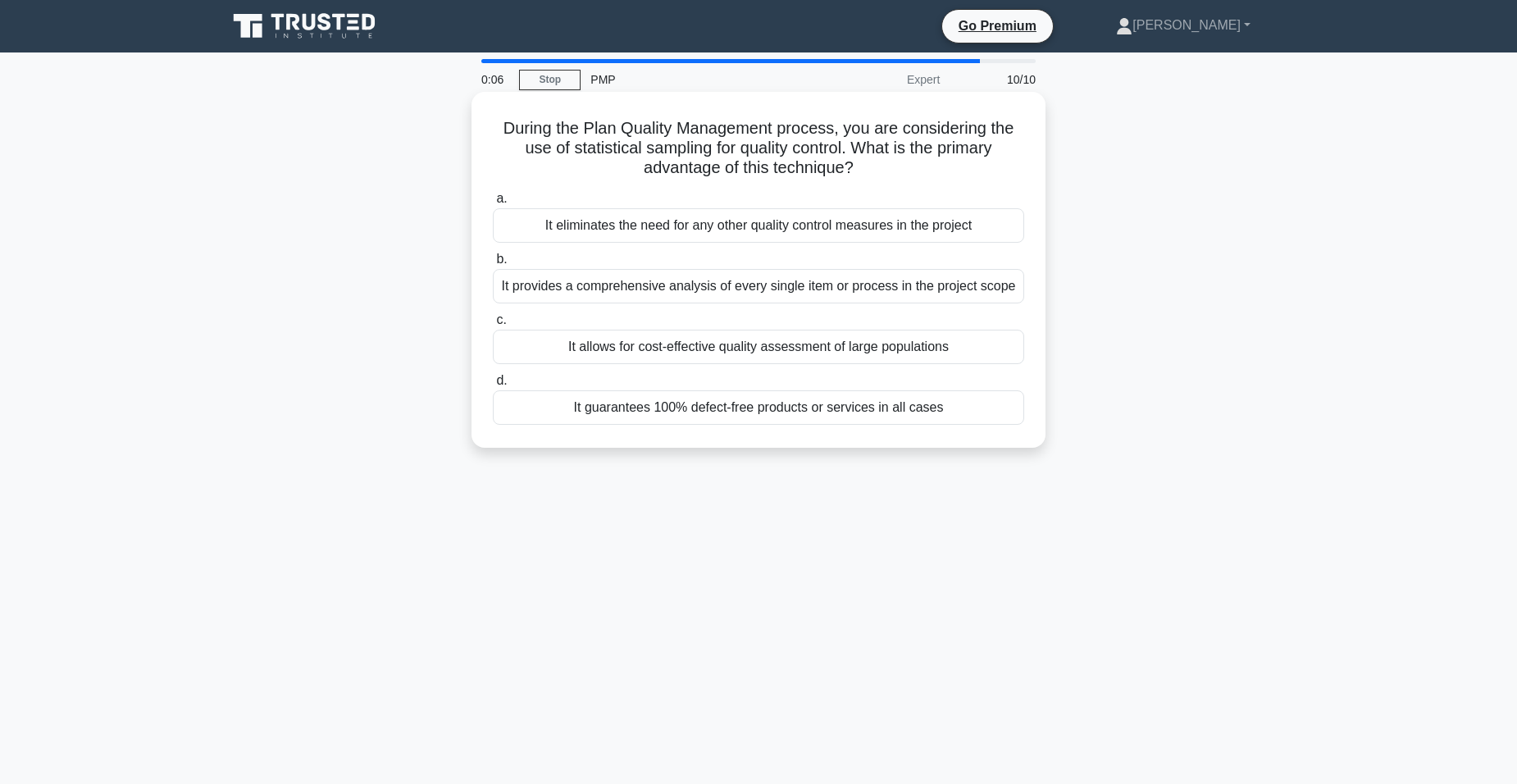
click at [807, 236] on div "It eliminates the need for any other quality control measures in the project" at bounding box center [758, 225] width 531 height 34
click at [493, 205] on input "a. It eliminates the need for any other quality control measures in the project" at bounding box center [493, 198] width 0 height 10
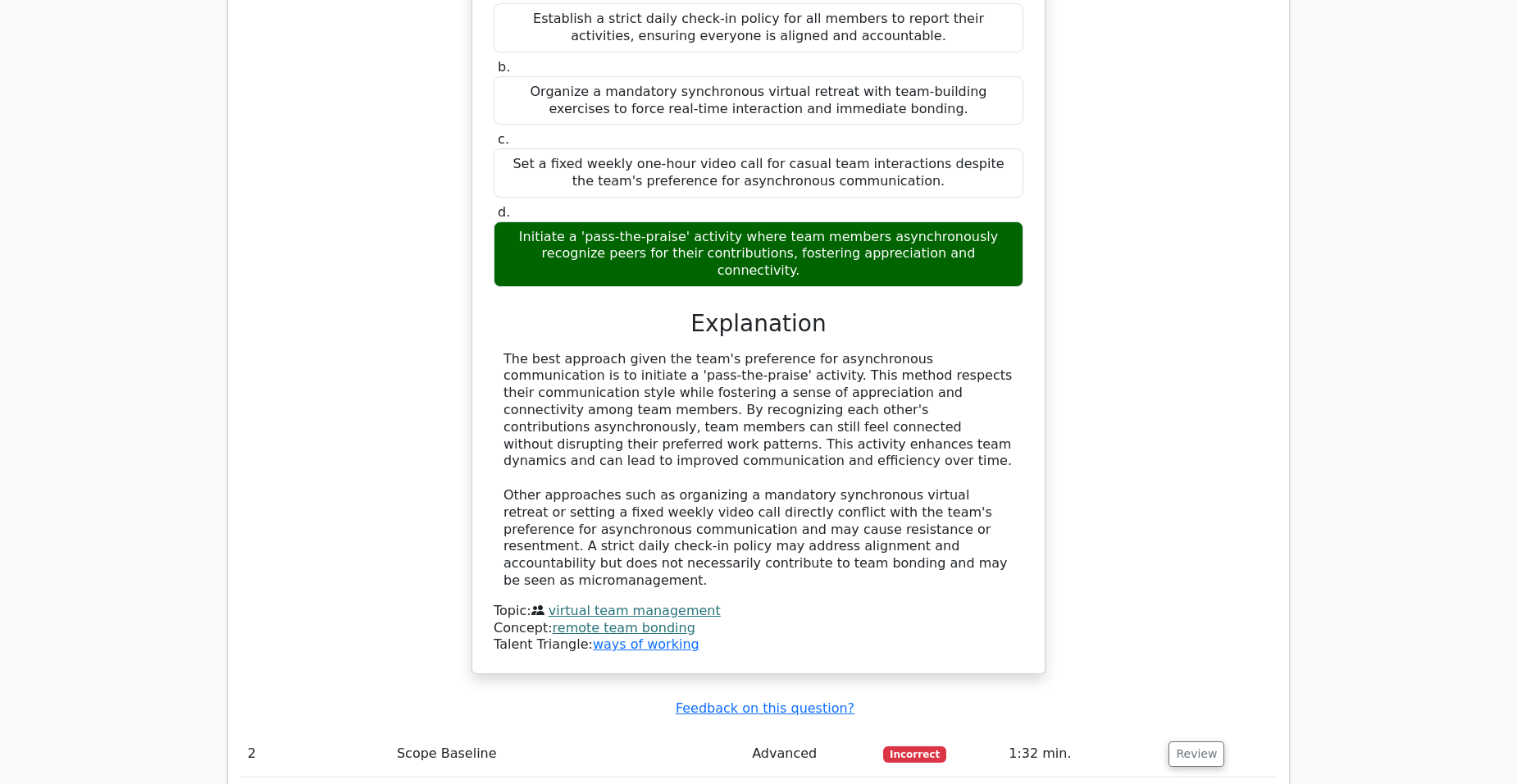
scroll to position [2049, 0]
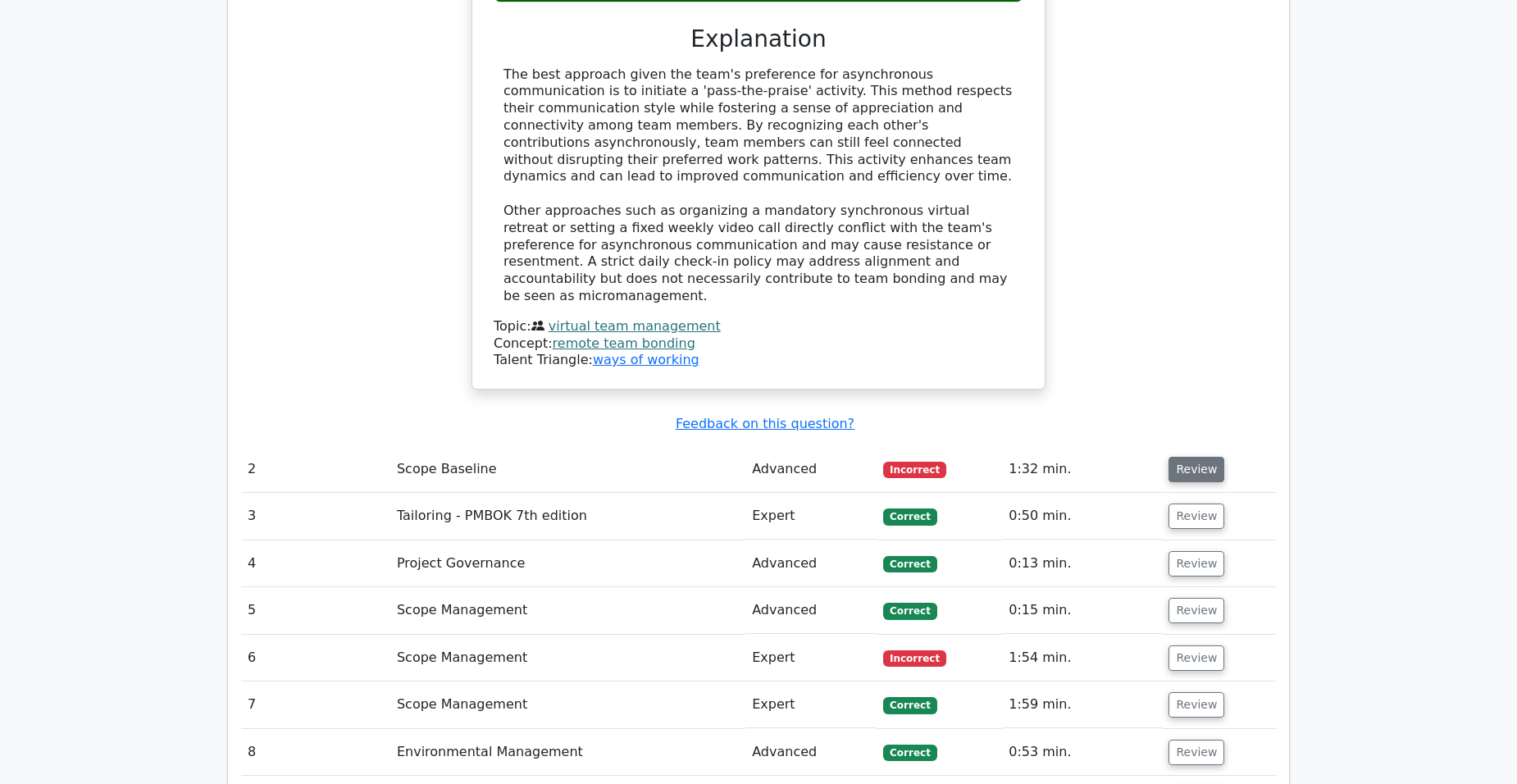
click at [1196, 457] on button "Review" at bounding box center [1196, 469] width 56 height 26
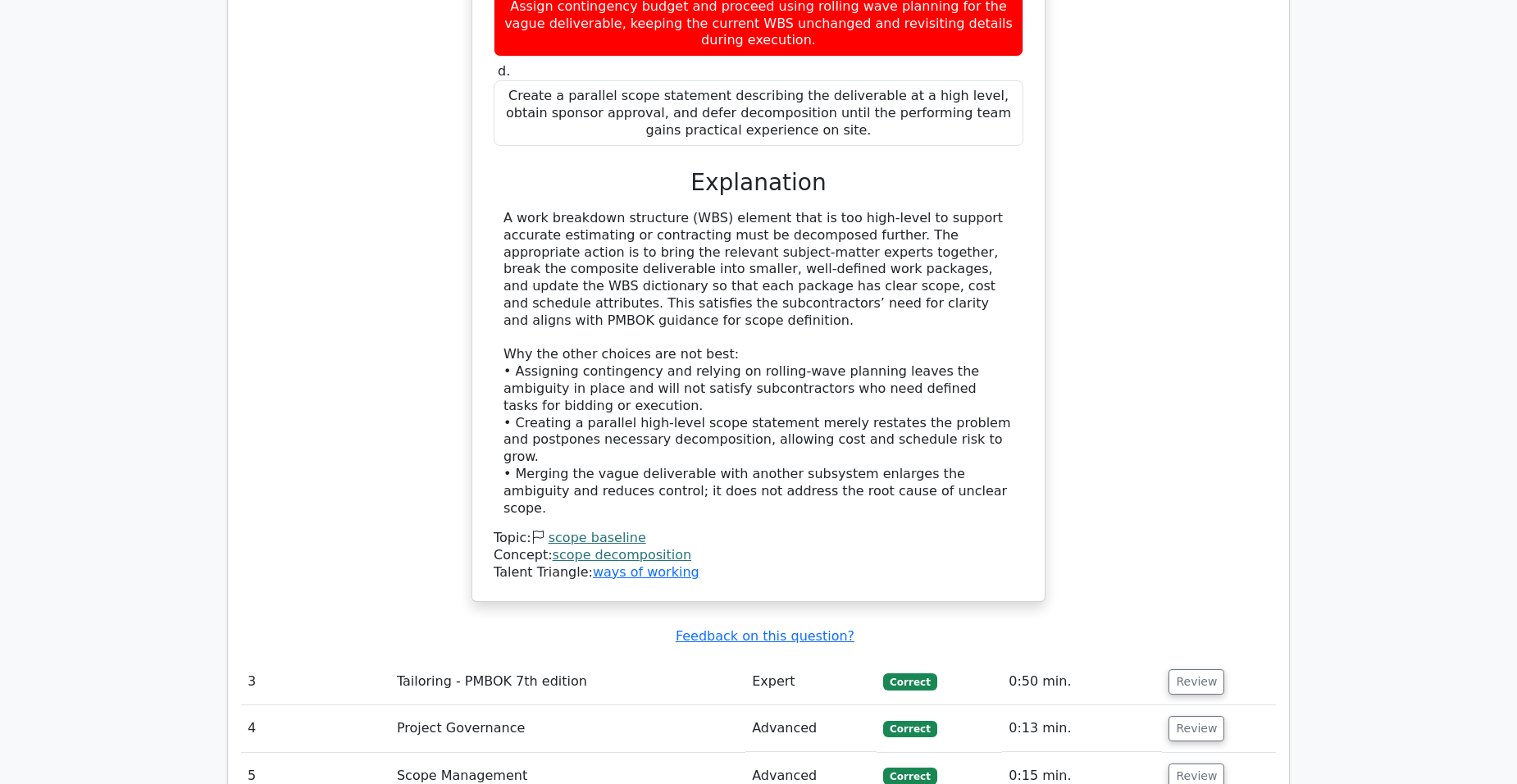
scroll to position [3033, 0]
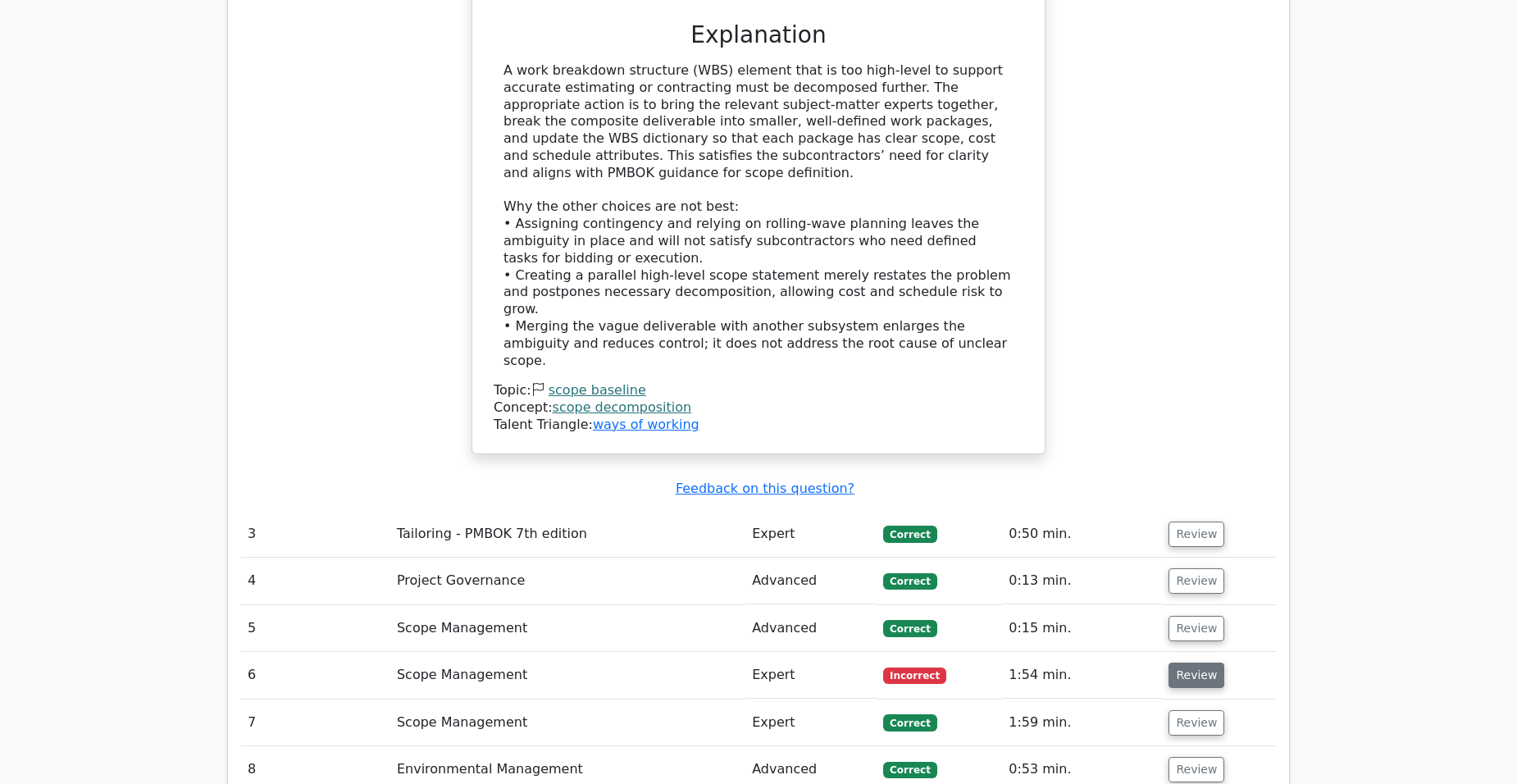
click at [1201, 662] on button "Review" at bounding box center [1196, 675] width 56 height 26
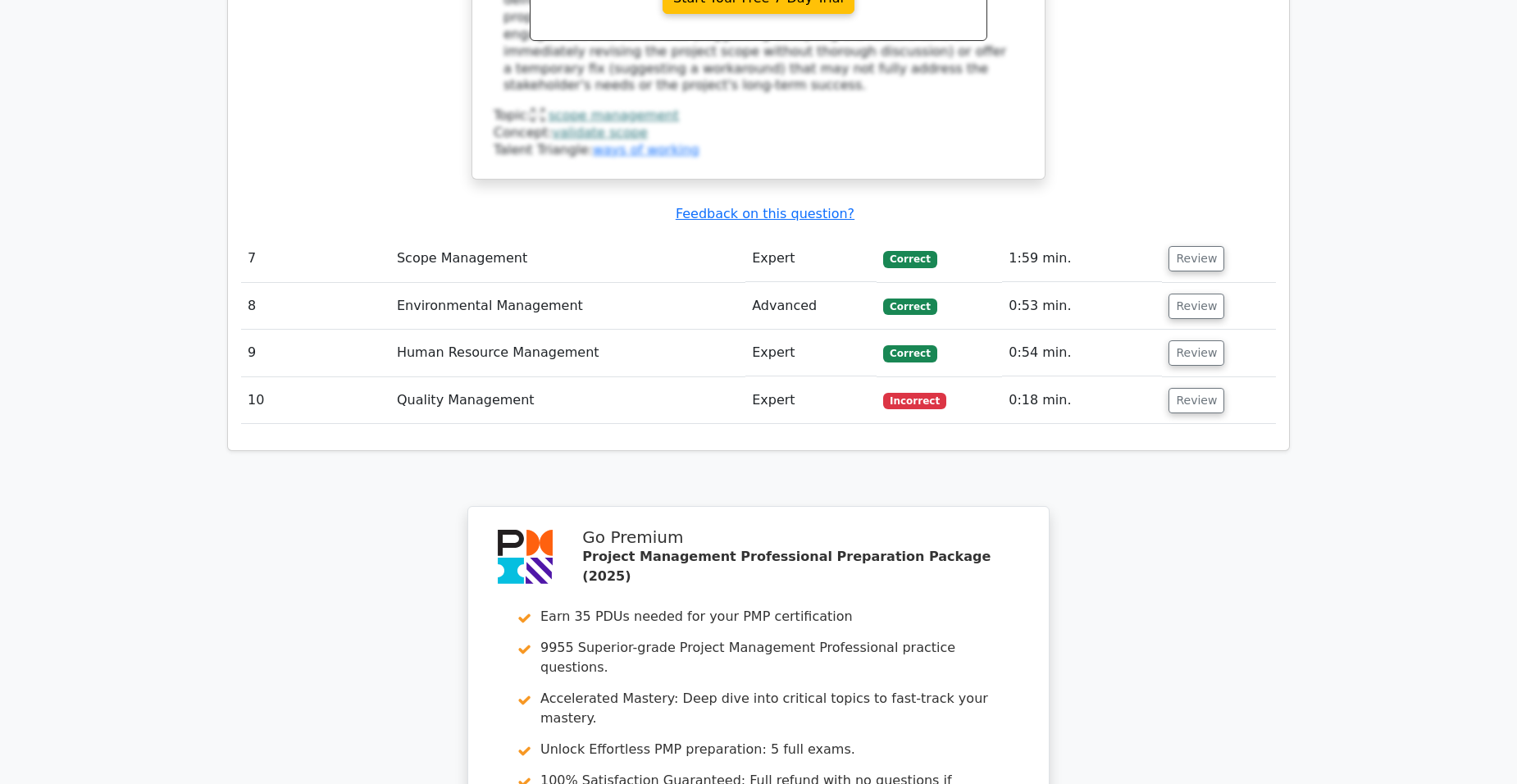
scroll to position [4181, 0]
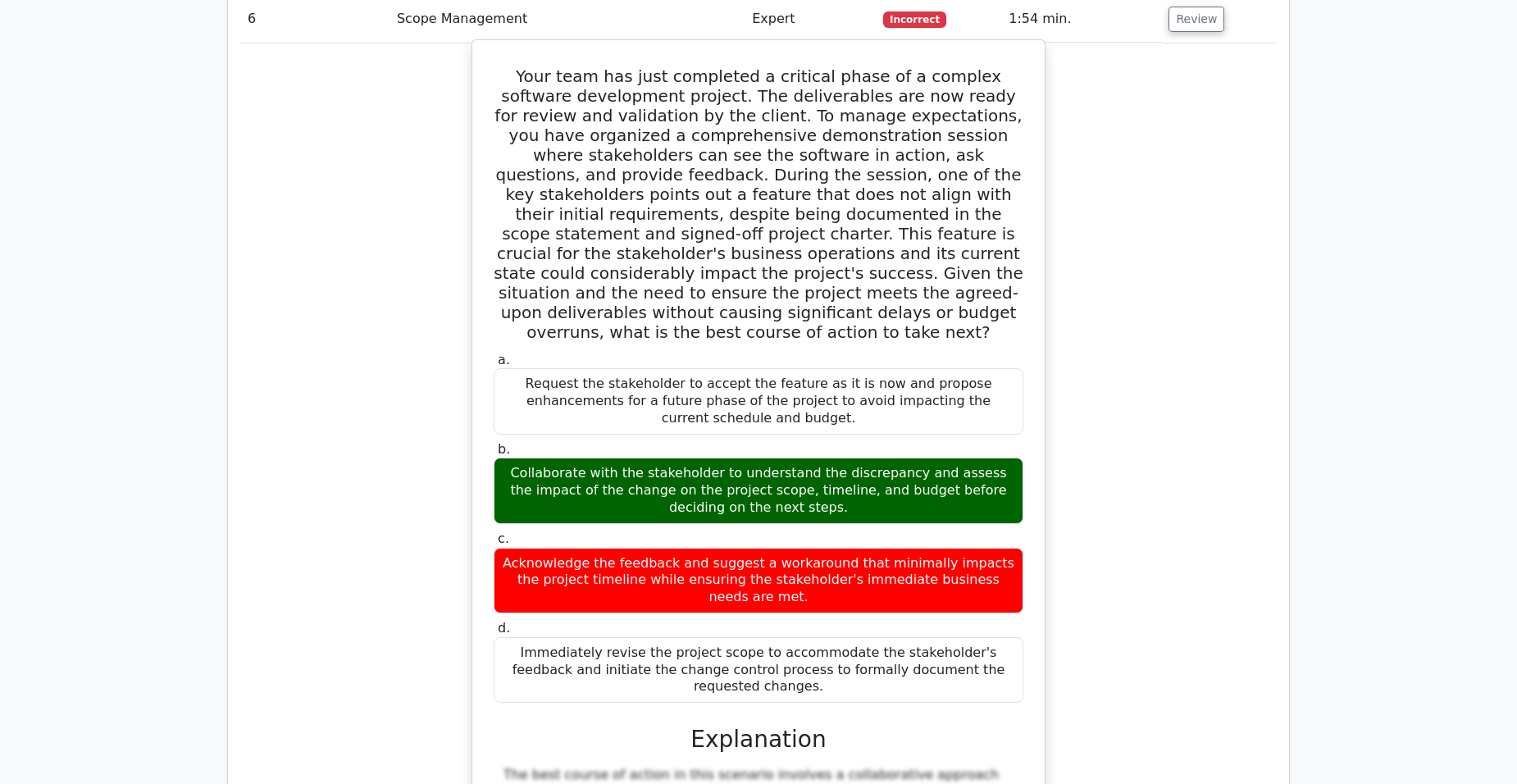
scroll to position [4017, 0]
